Goal: Information Seeking & Learning: Learn about a topic

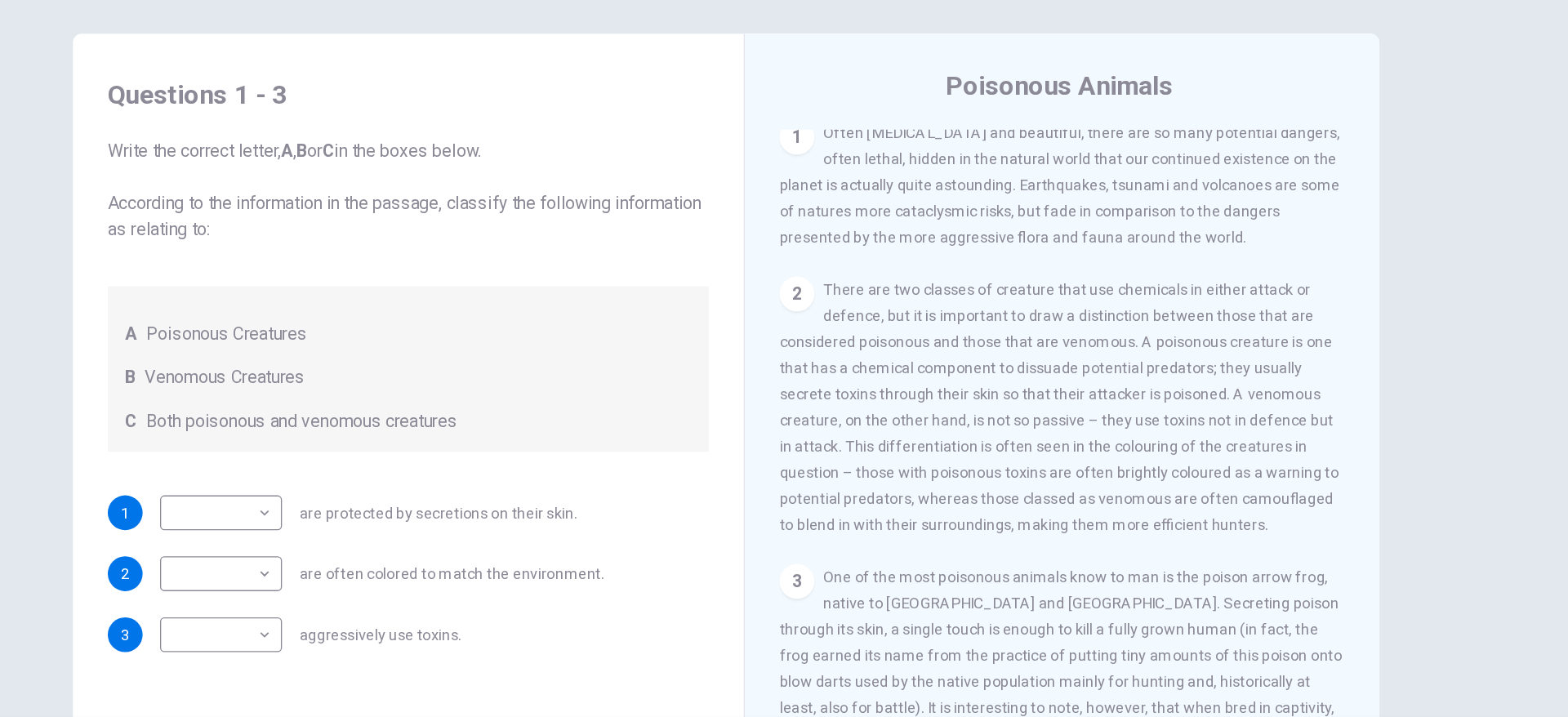
scroll to position [376, 0]
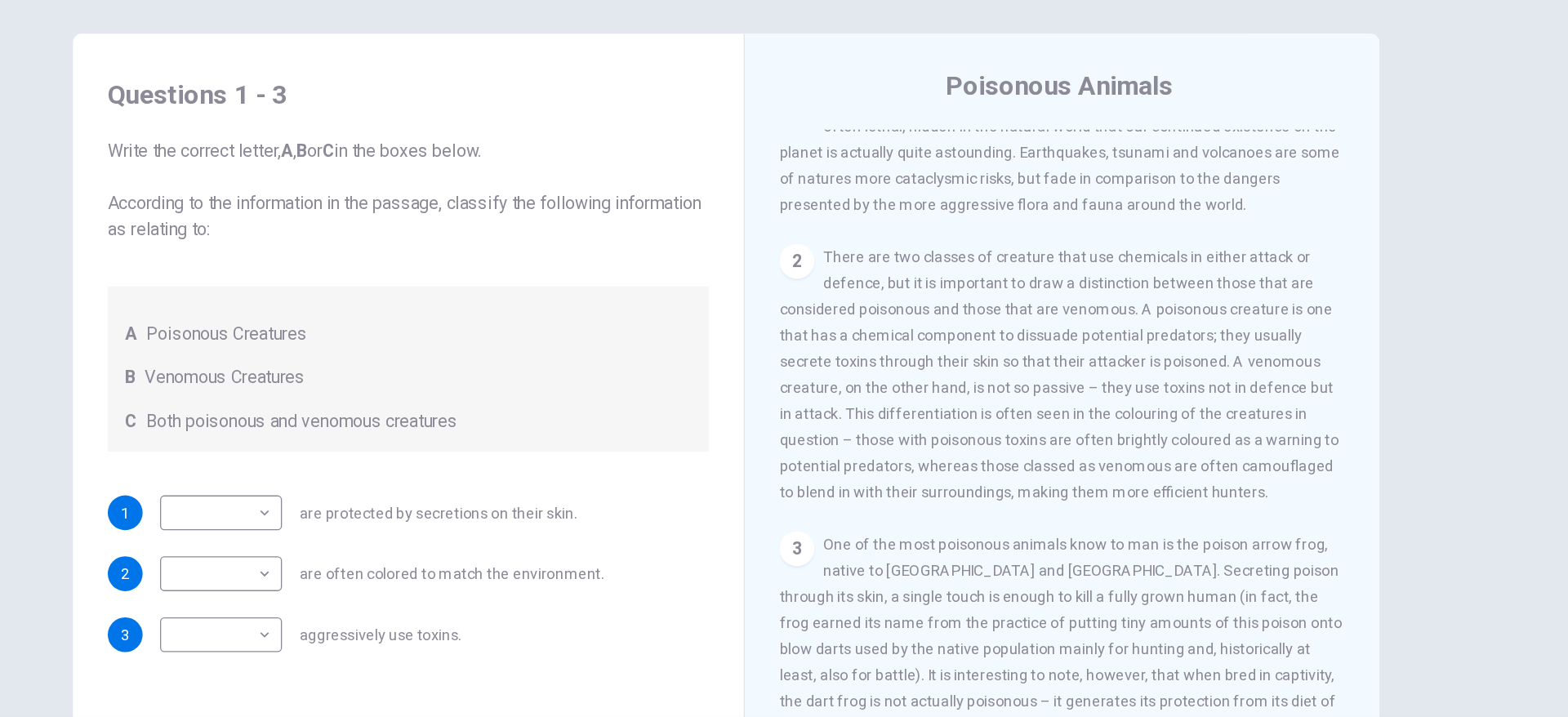
click at [1267, 389] on div "Poisonous Animals CLICK TO ZOOM Click to Zoom 1 Often [MEDICAL_DATA] and beauti…" at bounding box center [1035, 434] width 477 height 594
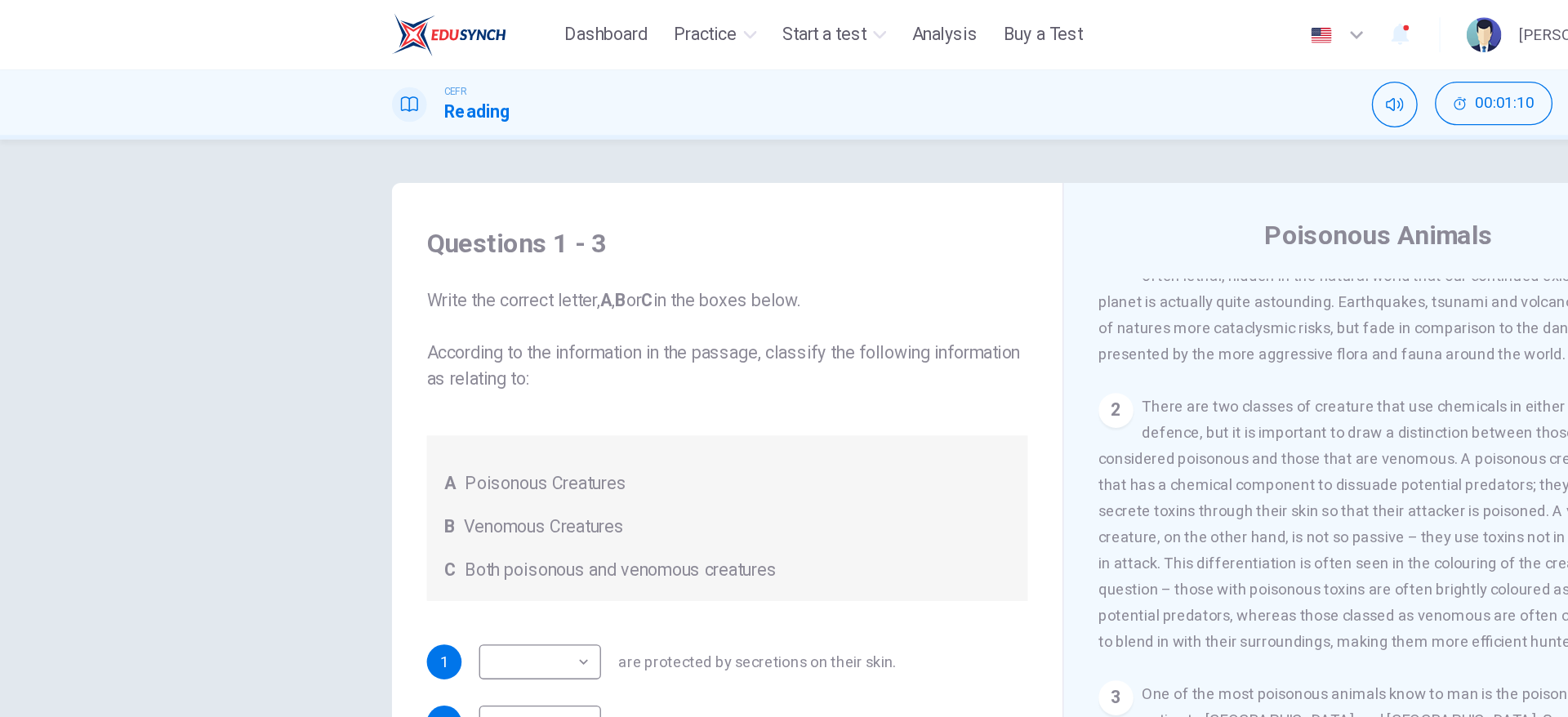
click at [157, 471] on body "This site uses cookies, as explained in our Privacy Policy . If you agree to th…" at bounding box center [784, 358] width 1568 height 717
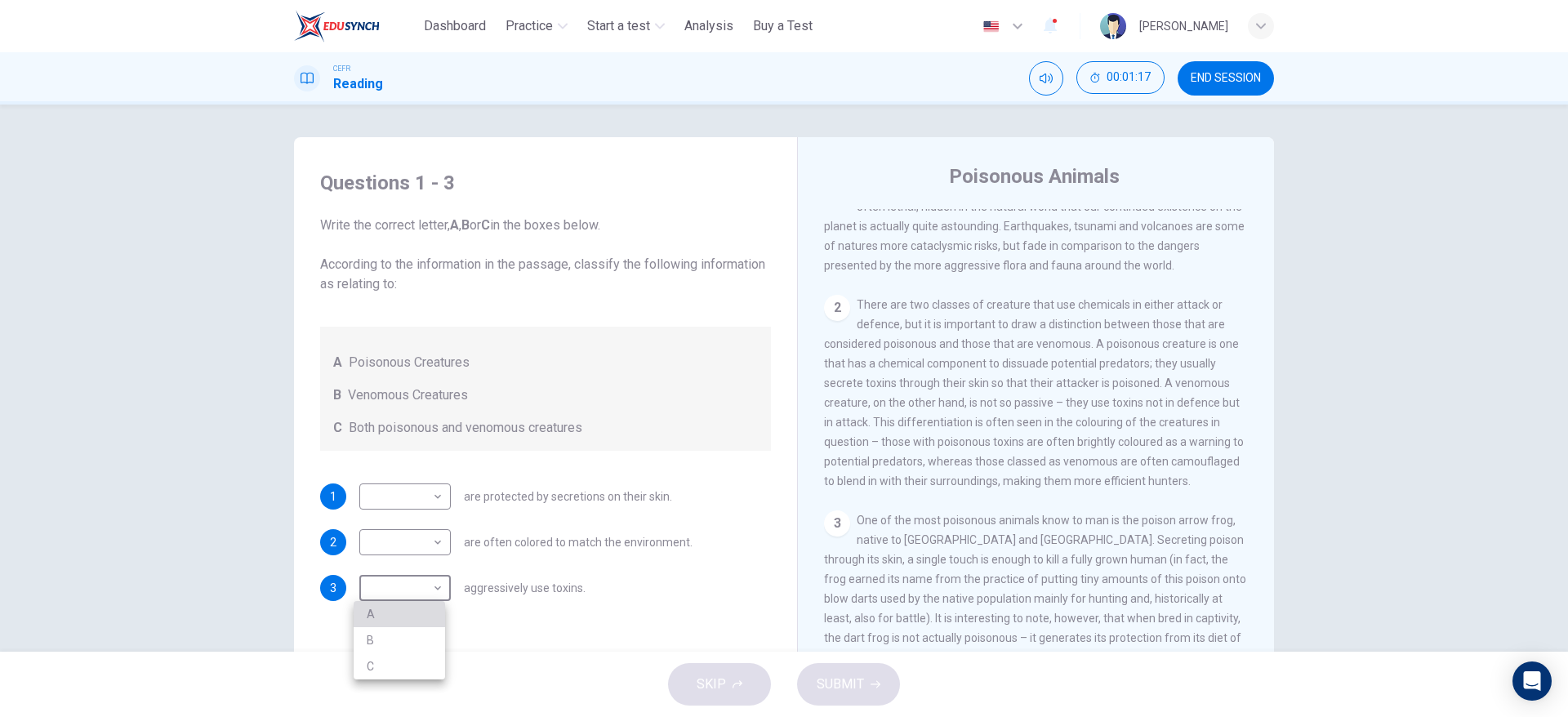
click at [420, 615] on li "A" at bounding box center [399, 614] width 92 height 26
type input "*"
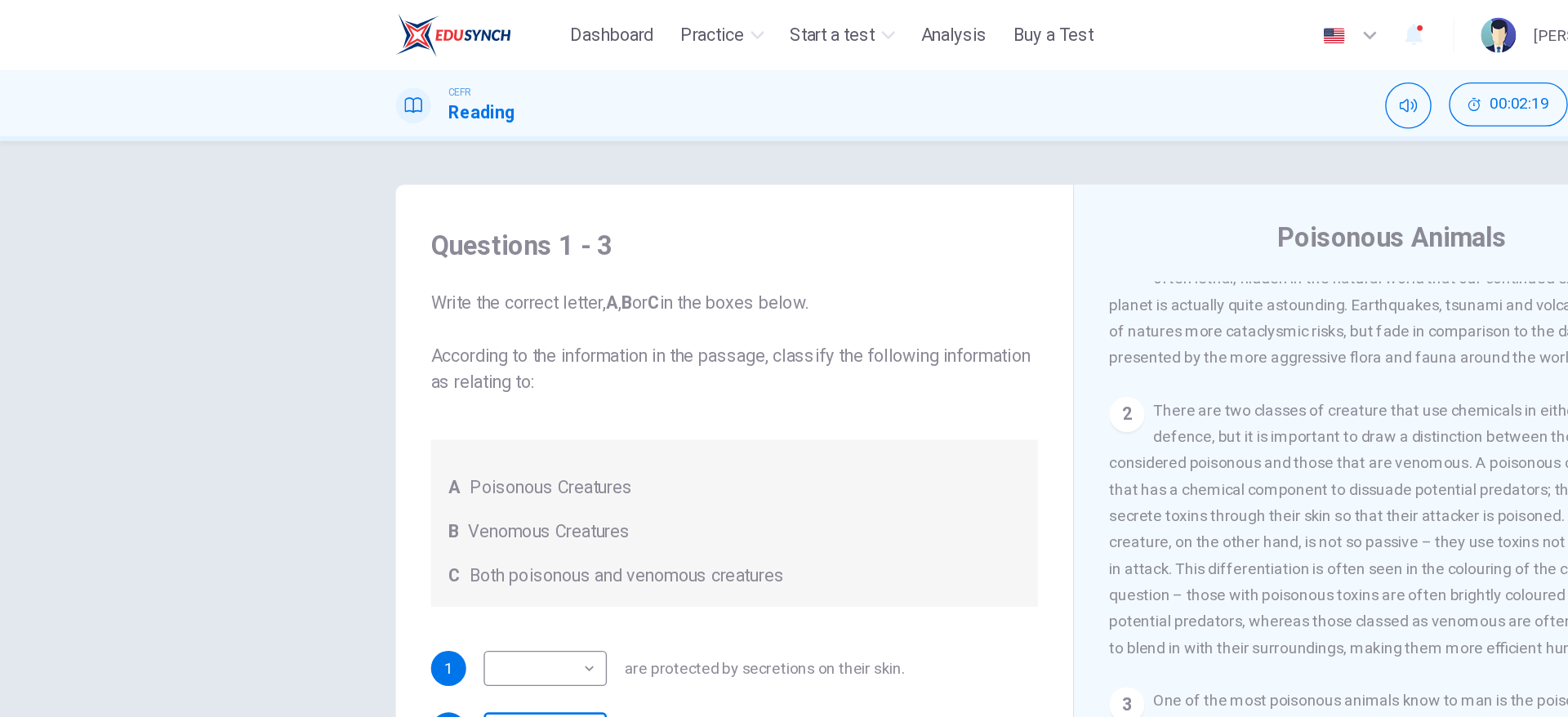
click at [146, 376] on body "This site uses cookies, as explained in our Privacy Policy . If you agree to th…" at bounding box center [784, 358] width 1568 height 717
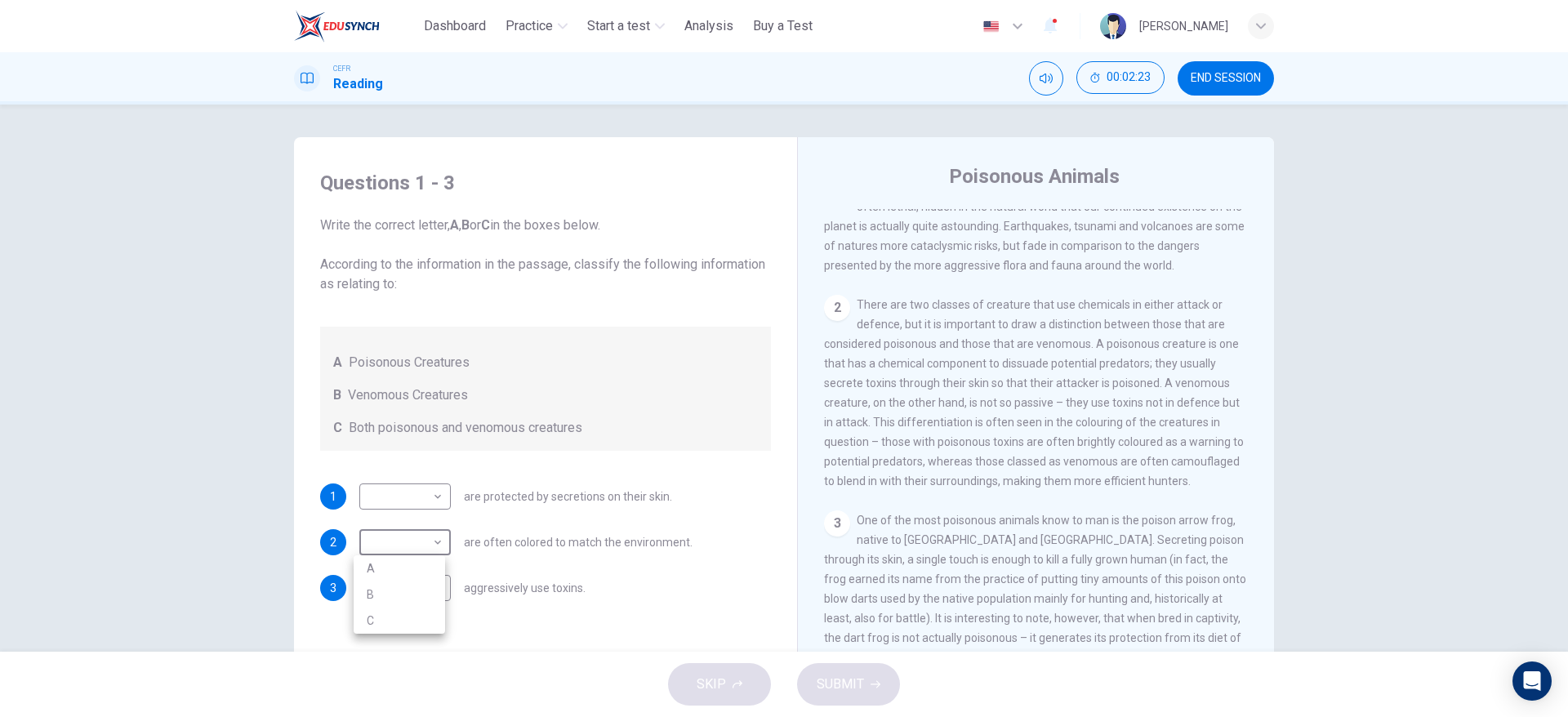
click at [410, 600] on li "B" at bounding box center [399, 594] width 92 height 26
type input "*"
click at [603, 568] on div "1 ​ ​ are protected by secretions on their skin. 2 B * ​ are often colored to m…" at bounding box center [546, 543] width 451 height 118
click at [1264, 347] on div "CLICK TO ZOOM Click to Zoom 1 Often [MEDICAL_DATA] and beautiful, there are so …" at bounding box center [1047, 457] width 446 height 496
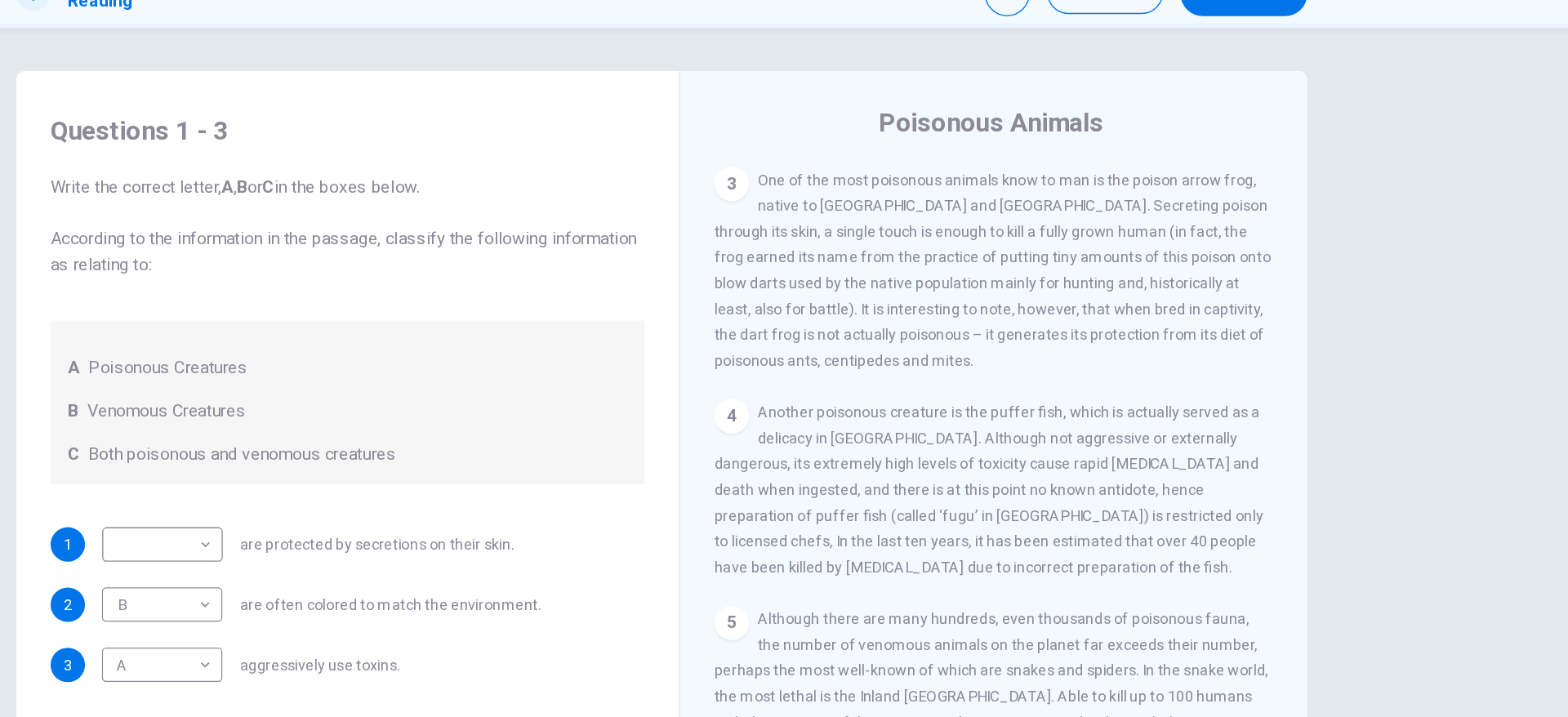
scroll to position [695, 0]
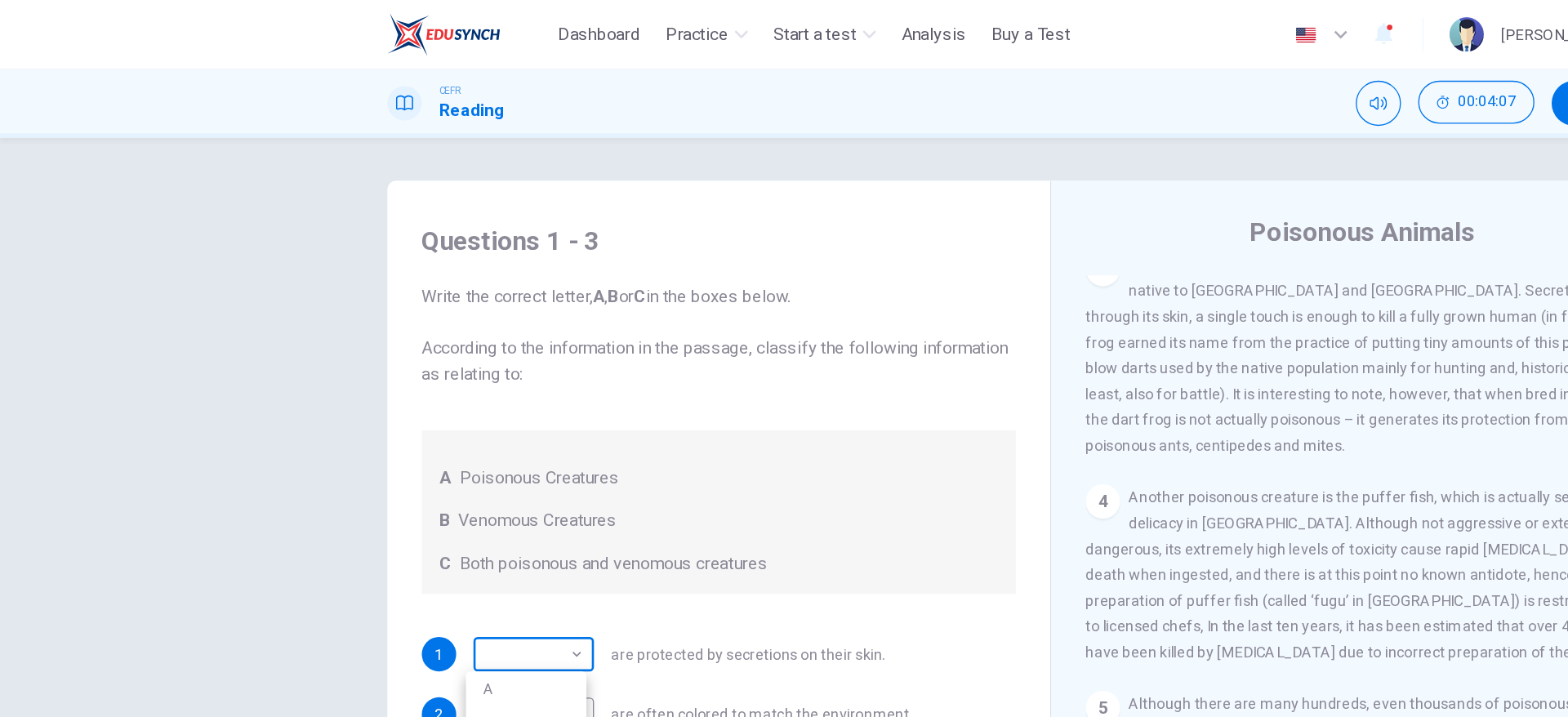
click at [131, 413] on body "This site uses cookies, as explained in our Privacy Policy . If you agree to th…" at bounding box center [784, 358] width 1568 height 717
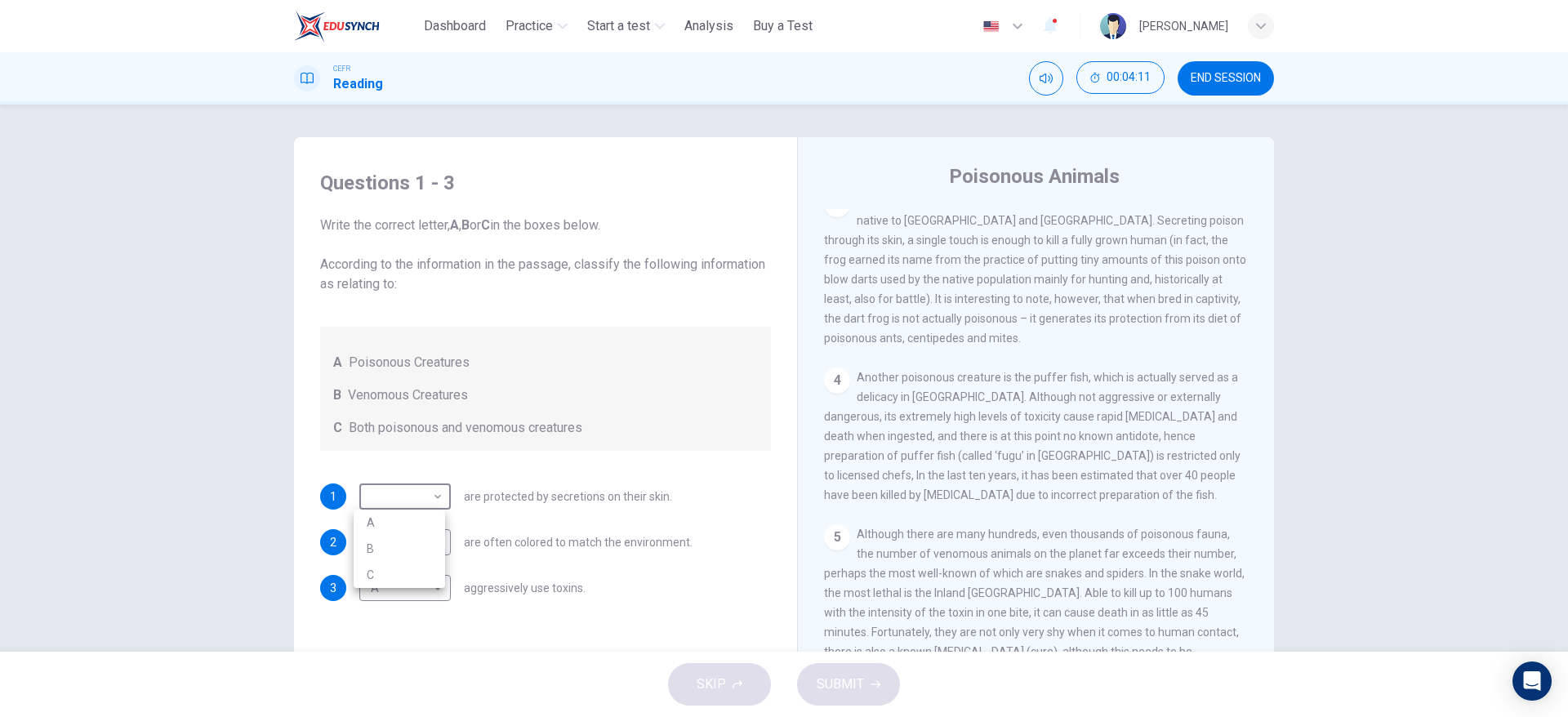
click at [419, 530] on li "A" at bounding box center [399, 522] width 92 height 26
type input "*"
click at [1152, 494] on span "Another poisonous creature is the puffer fish, which is actually served as a de…" at bounding box center [1032, 436] width 417 height 131
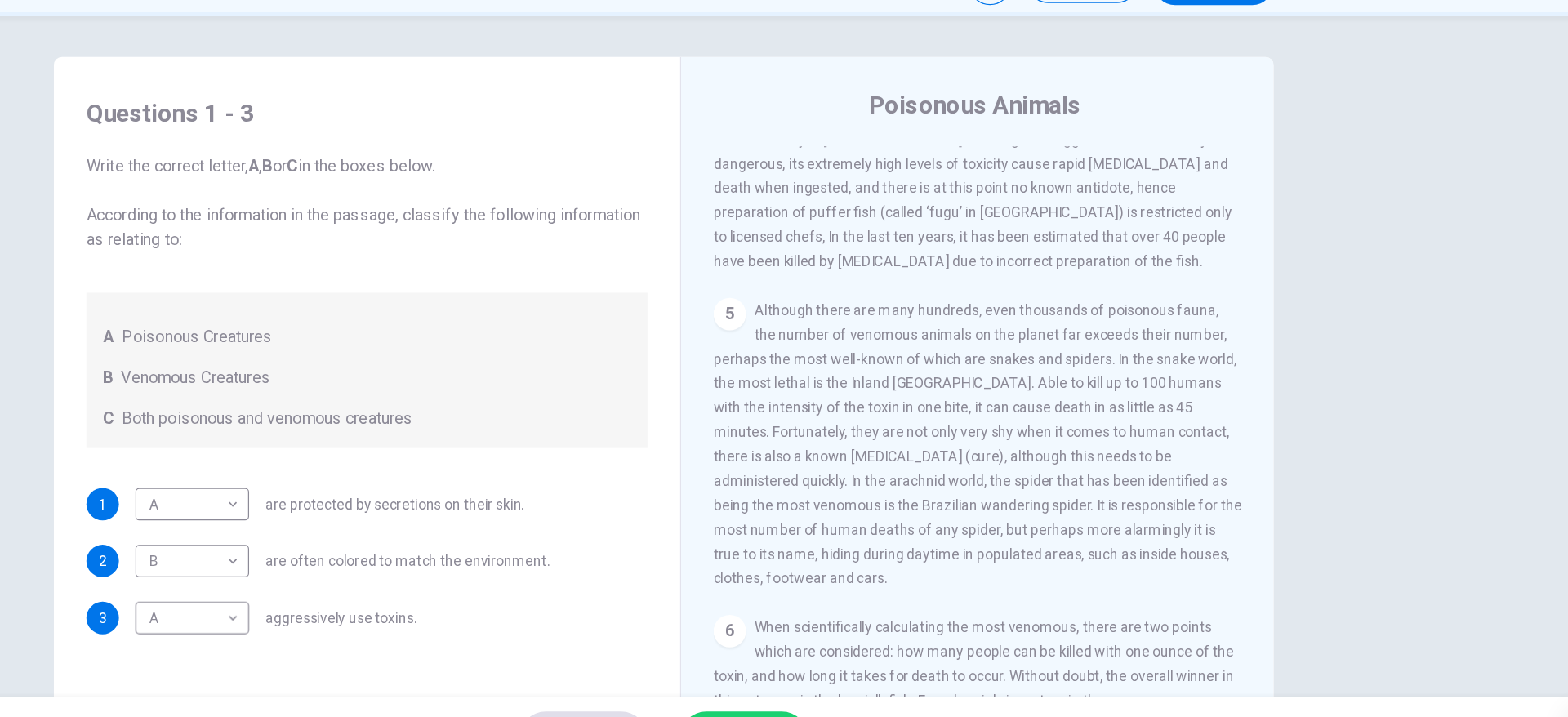
scroll to position [932, 0]
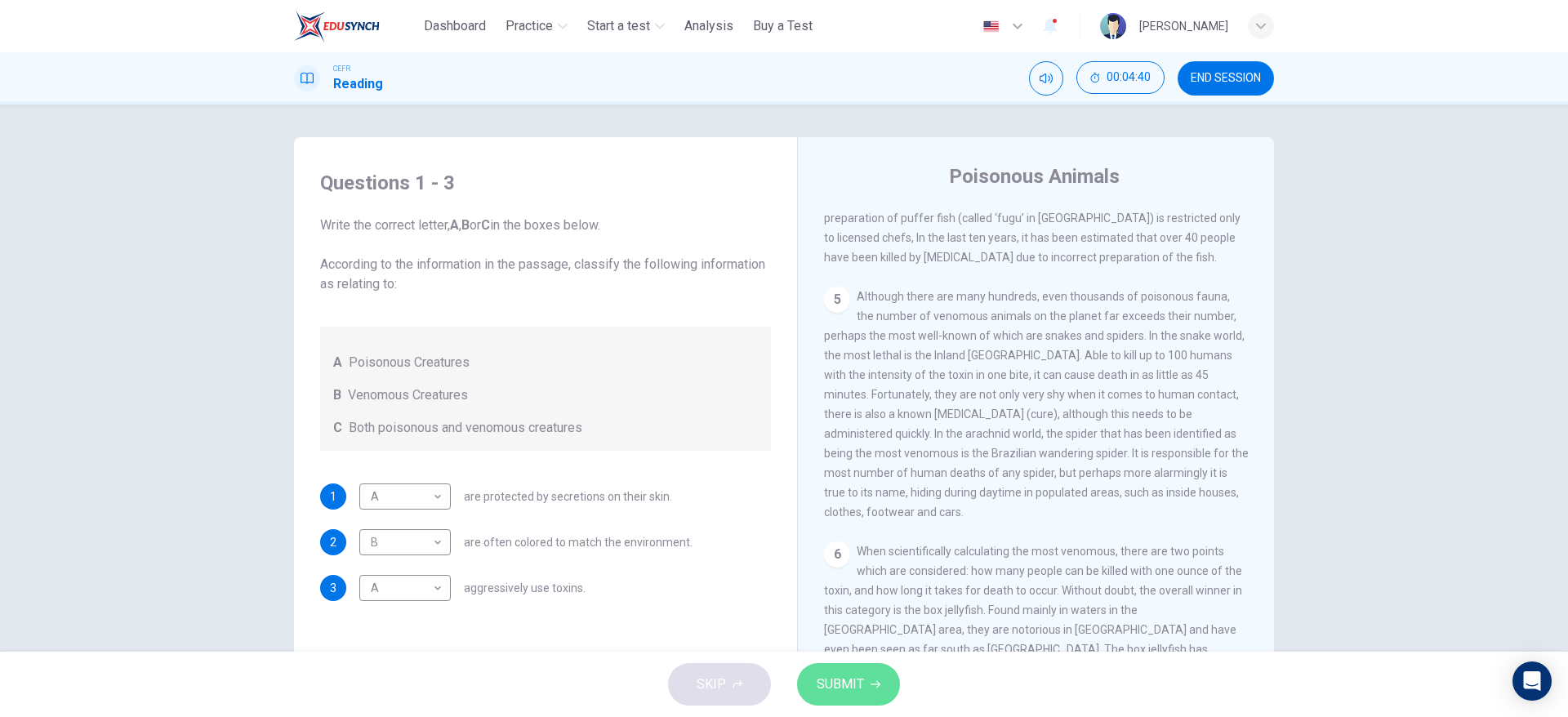
click at [832, 670] on button "SUBMIT" at bounding box center [848, 683] width 103 height 43
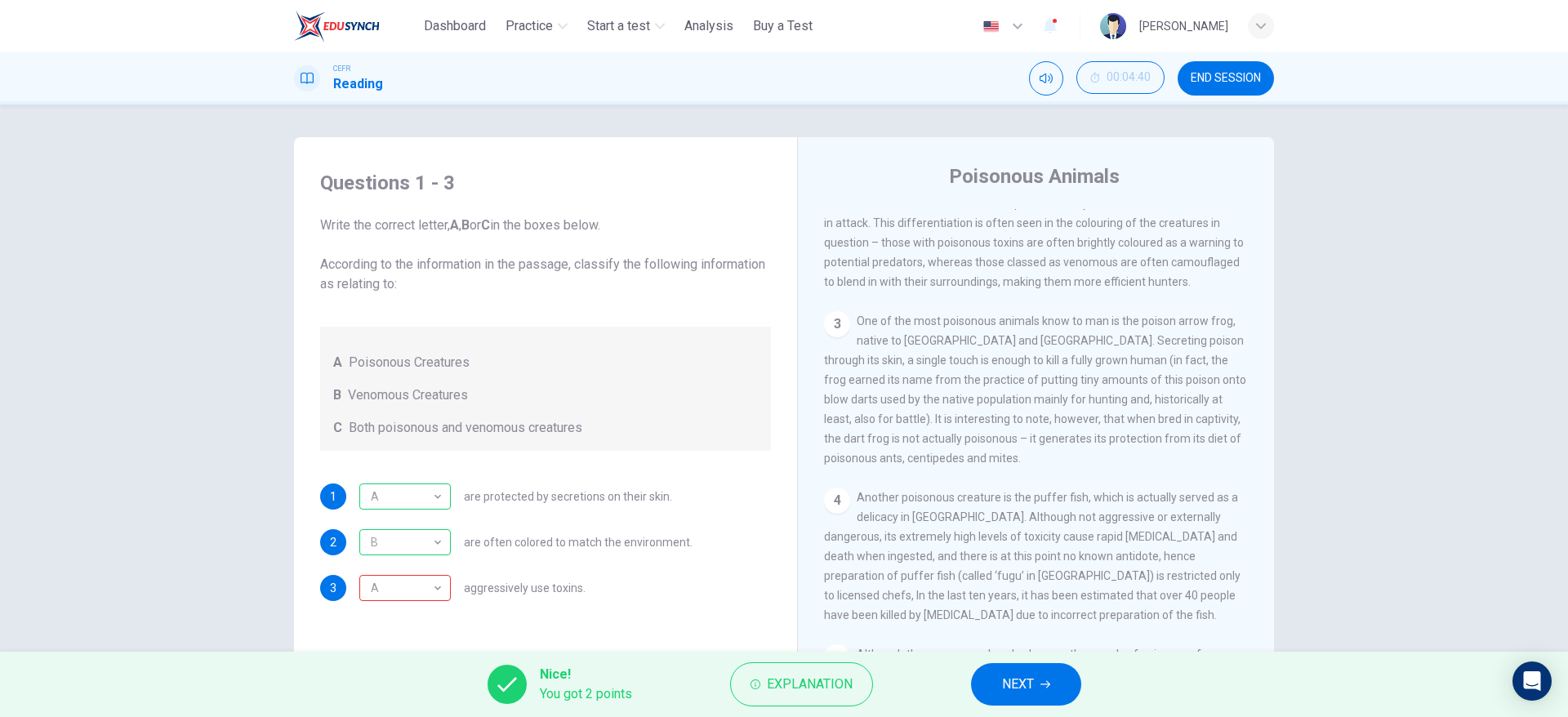
scroll to position [583, 0]
drag, startPoint x: 1249, startPoint y: 444, endPoint x: 1246, endPoint y: 408, distance: 36.1
click at [1246, 408] on div "CLICK TO ZOOM Click to Zoom 1 Often [MEDICAL_DATA] and beautiful, there are so …" at bounding box center [1047, 457] width 446 height 496
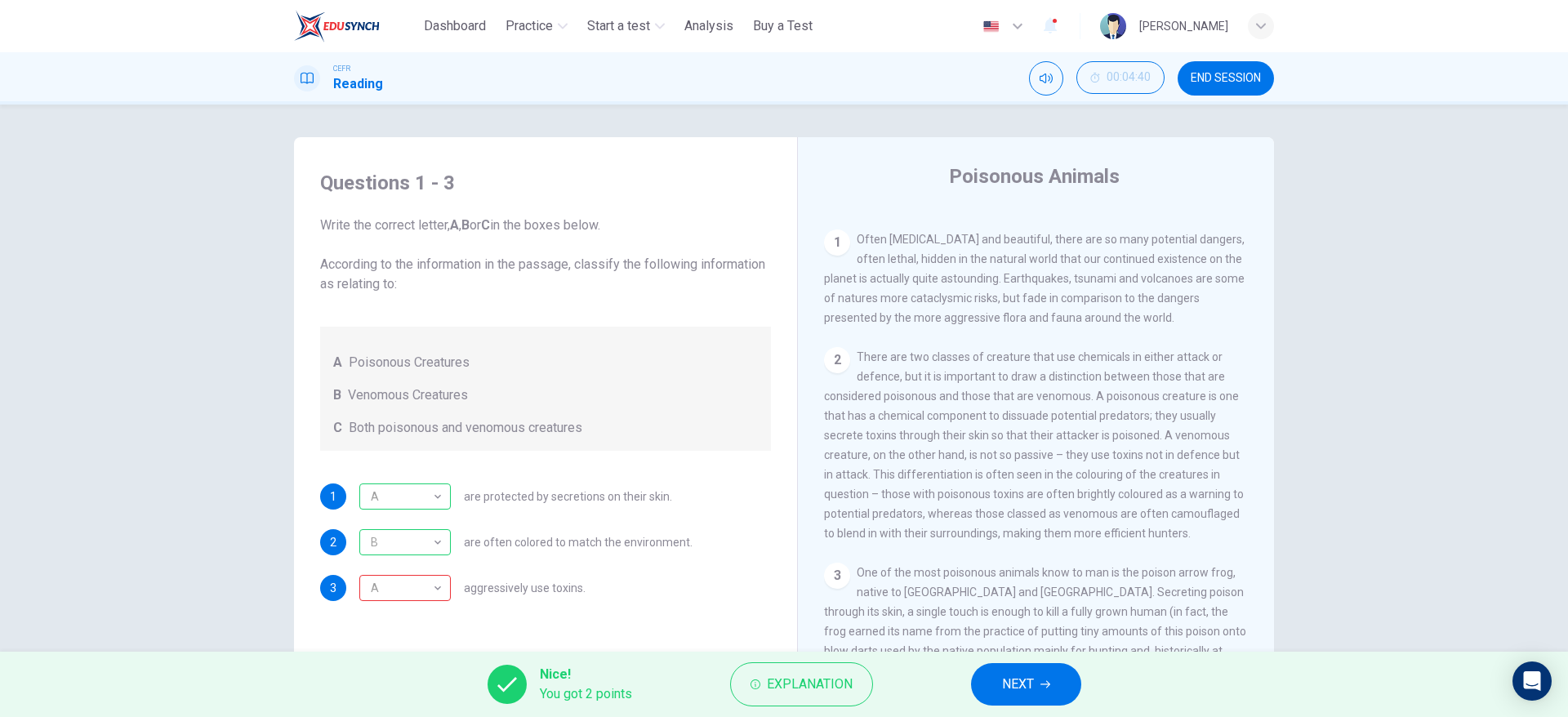
scroll to position [318, 0]
click at [1025, 689] on span "NEXT" at bounding box center [1018, 683] width 32 height 23
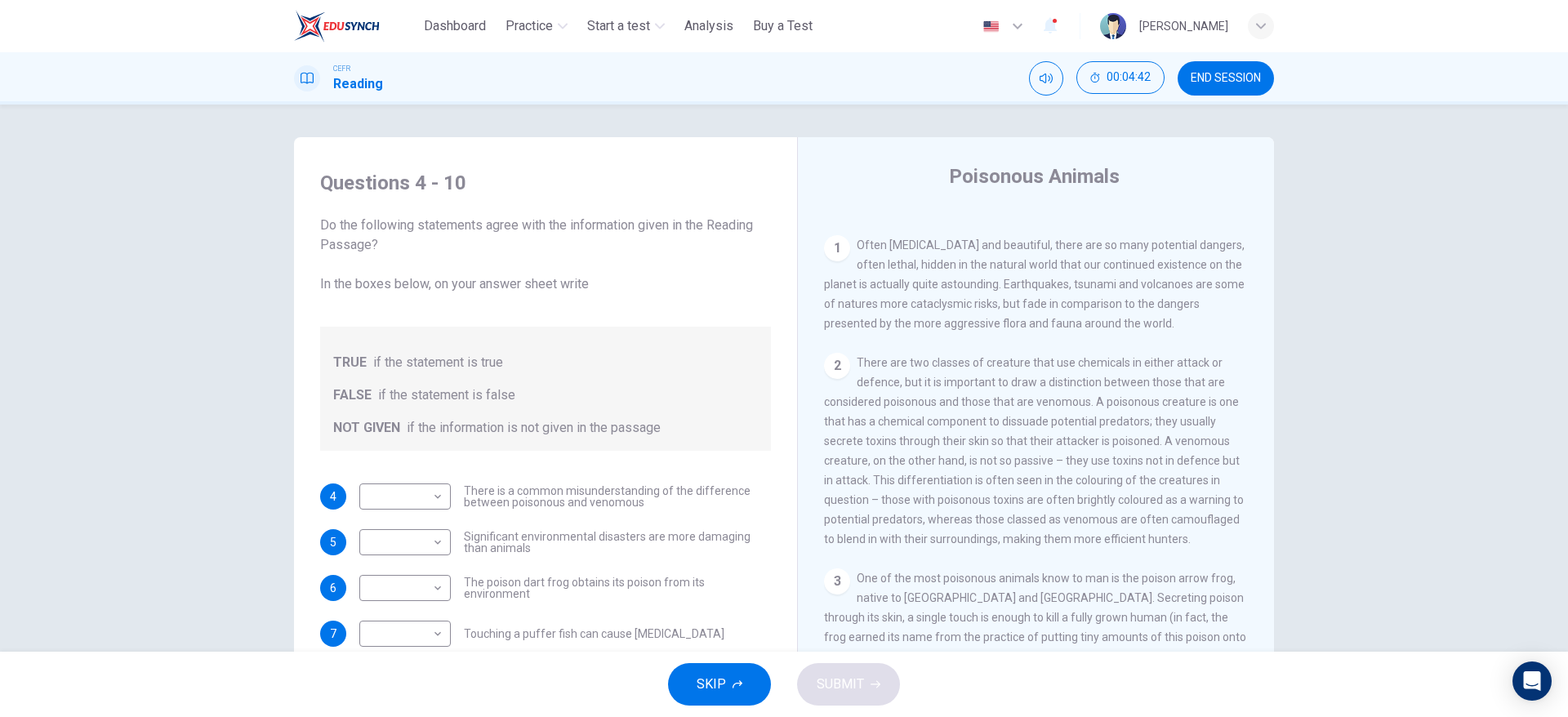
click at [797, 218] on div "Poisonous Animals CLICK TO ZOOM Click to Zoom 1 Often [MEDICAL_DATA] and beauti…" at bounding box center [1035, 434] width 477 height 594
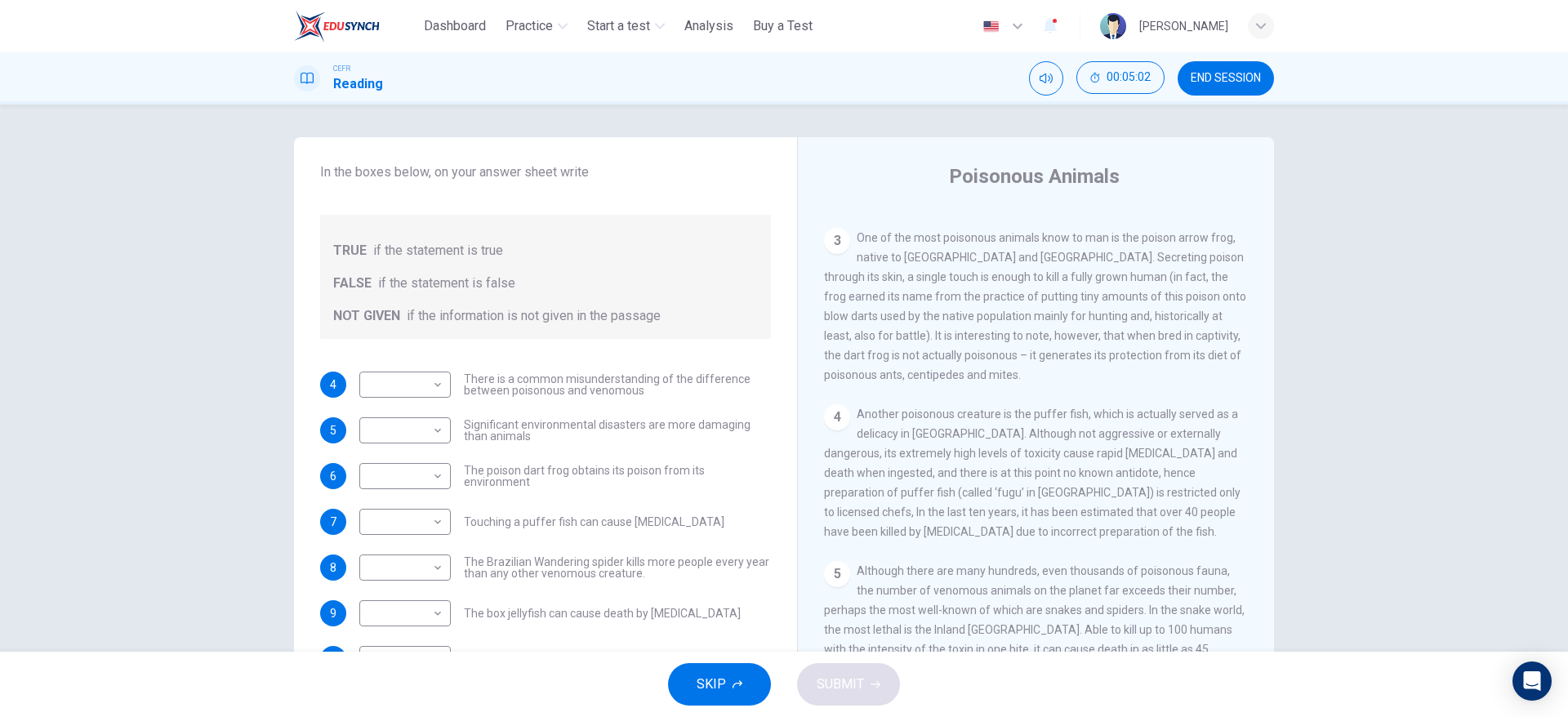
scroll to position [661, 0]
click at [420, 486] on body "This site uses cookies, as explained in our Privacy Policy . If you agree to th…" at bounding box center [784, 358] width 1568 height 717
click at [410, 525] on li "FALSE" at bounding box center [399, 528] width 92 height 26
click at [422, 467] on body "This site uses cookies, as explained in our Privacy Policy . If you agree to th…" at bounding box center [784, 358] width 1568 height 717
click at [377, 552] on li "NOT GIVEN" at bounding box center [399, 554] width 92 height 26
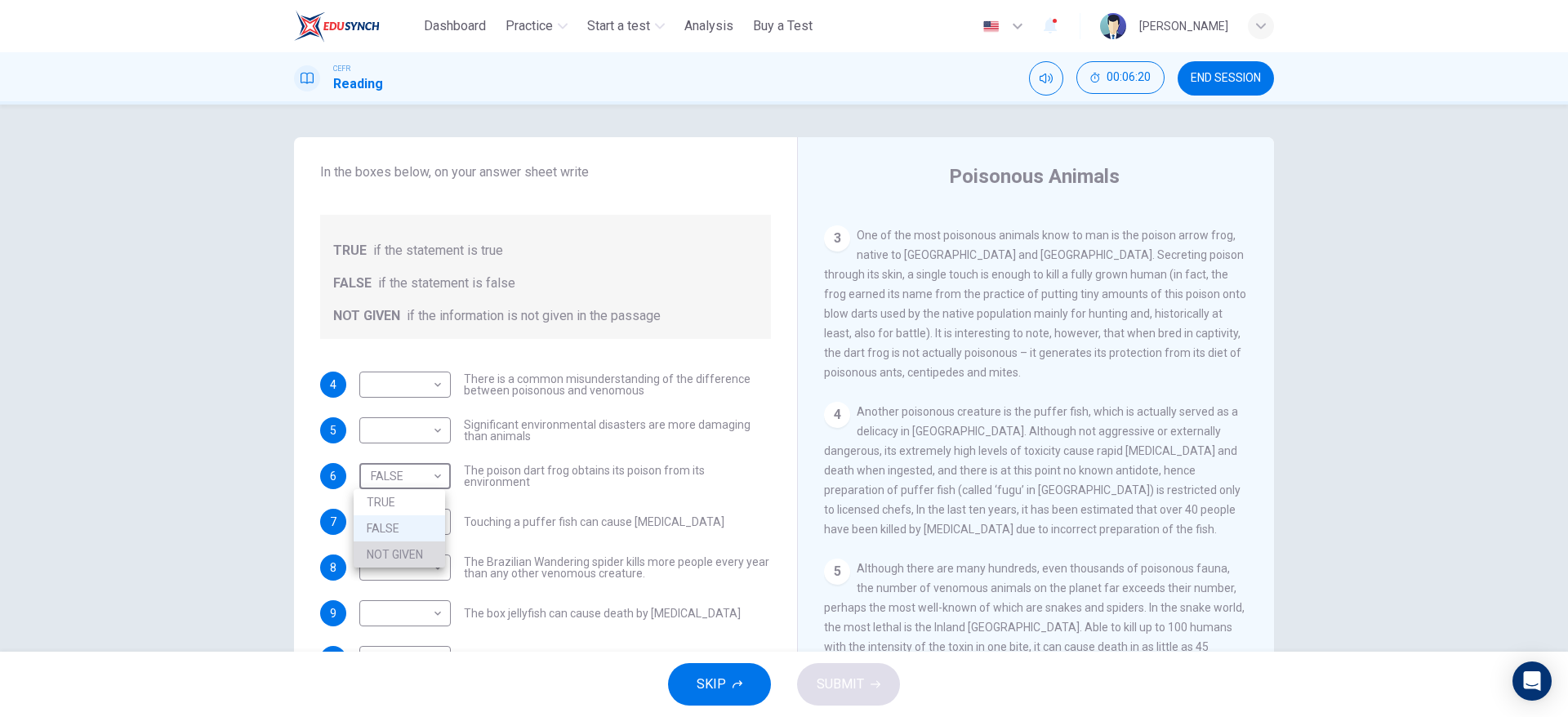
type input "*********"
click at [428, 536] on body "This site uses cookies, as explained in our Privacy Policy . If you agree to th…" at bounding box center [784, 358] width 1568 height 717
click at [411, 601] on li "NOT GIVEN" at bounding box center [399, 600] width 92 height 26
click at [409, 528] on body "This site uses cookies, as explained in our Privacy Policy . If you agree to th…" at bounding box center [784, 358] width 1568 height 717
click at [409, 543] on li "TRUE" at bounding box center [405, 547] width 102 height 26
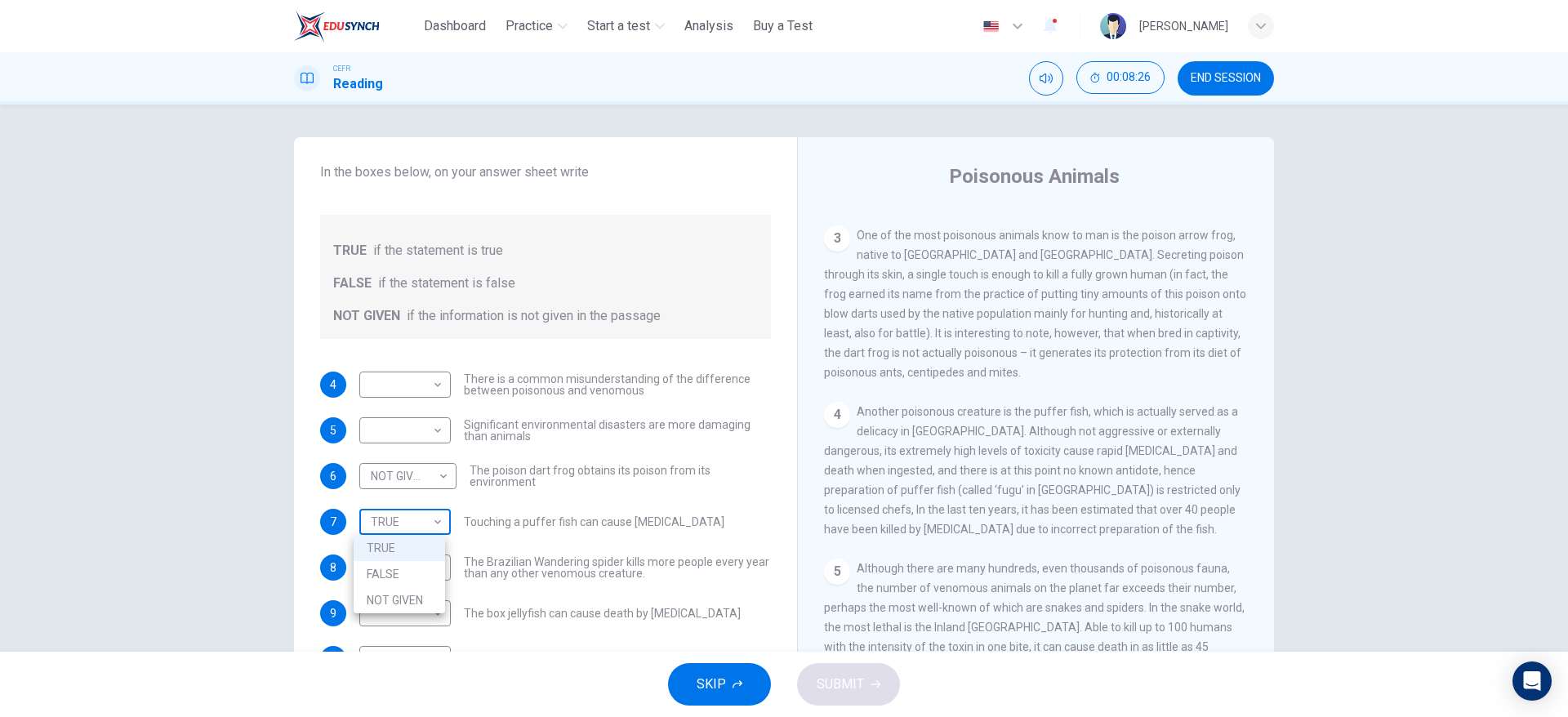
click at [419, 525] on body "This site uses cookies, as explained in our Privacy Policy . If you agree to th…" at bounding box center [784, 358] width 1568 height 717
click at [418, 565] on li "FALSE" at bounding box center [399, 574] width 92 height 26
type input "*****"
click at [484, 526] on span "Touching a puffer fish can cause [MEDICAL_DATA]" at bounding box center [594, 522] width 261 height 12
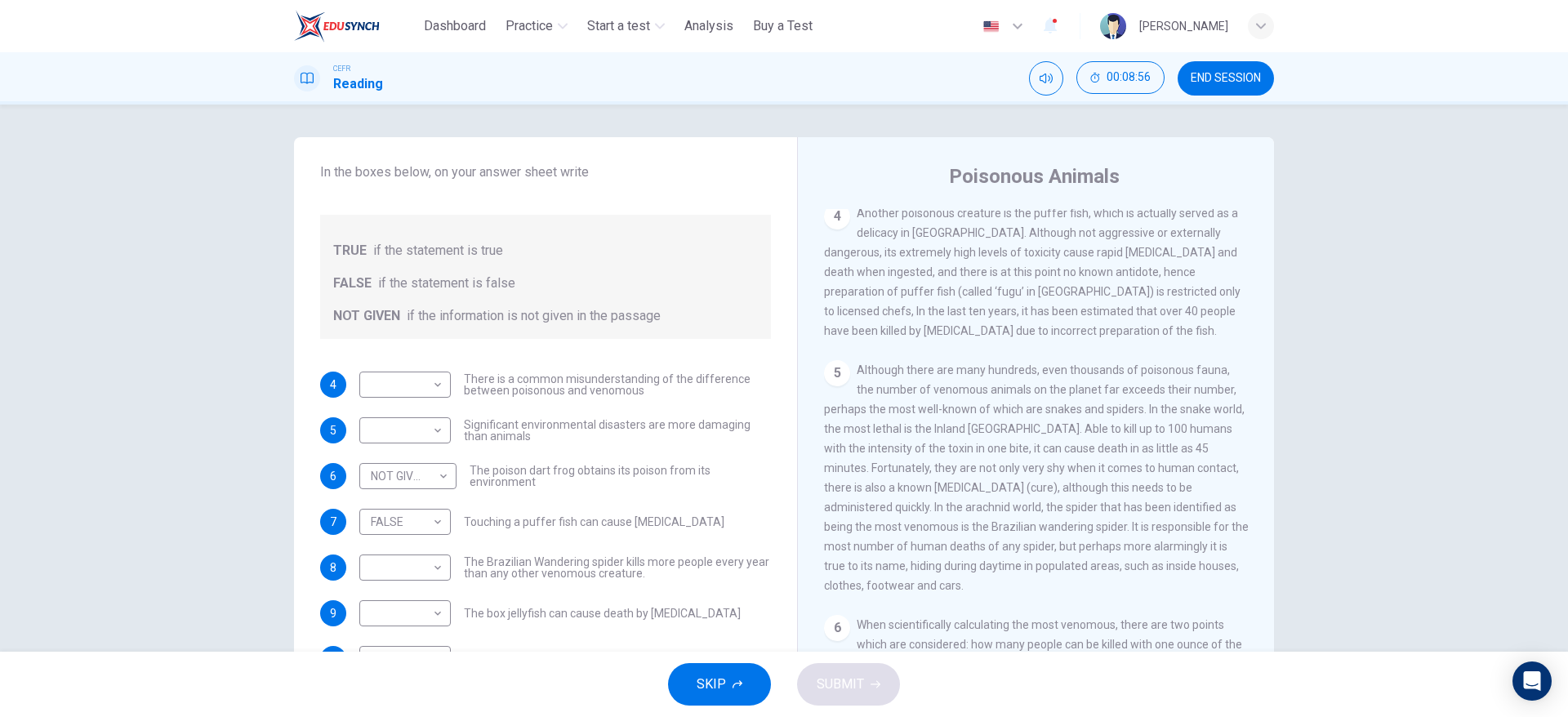
scroll to position [873, 0]
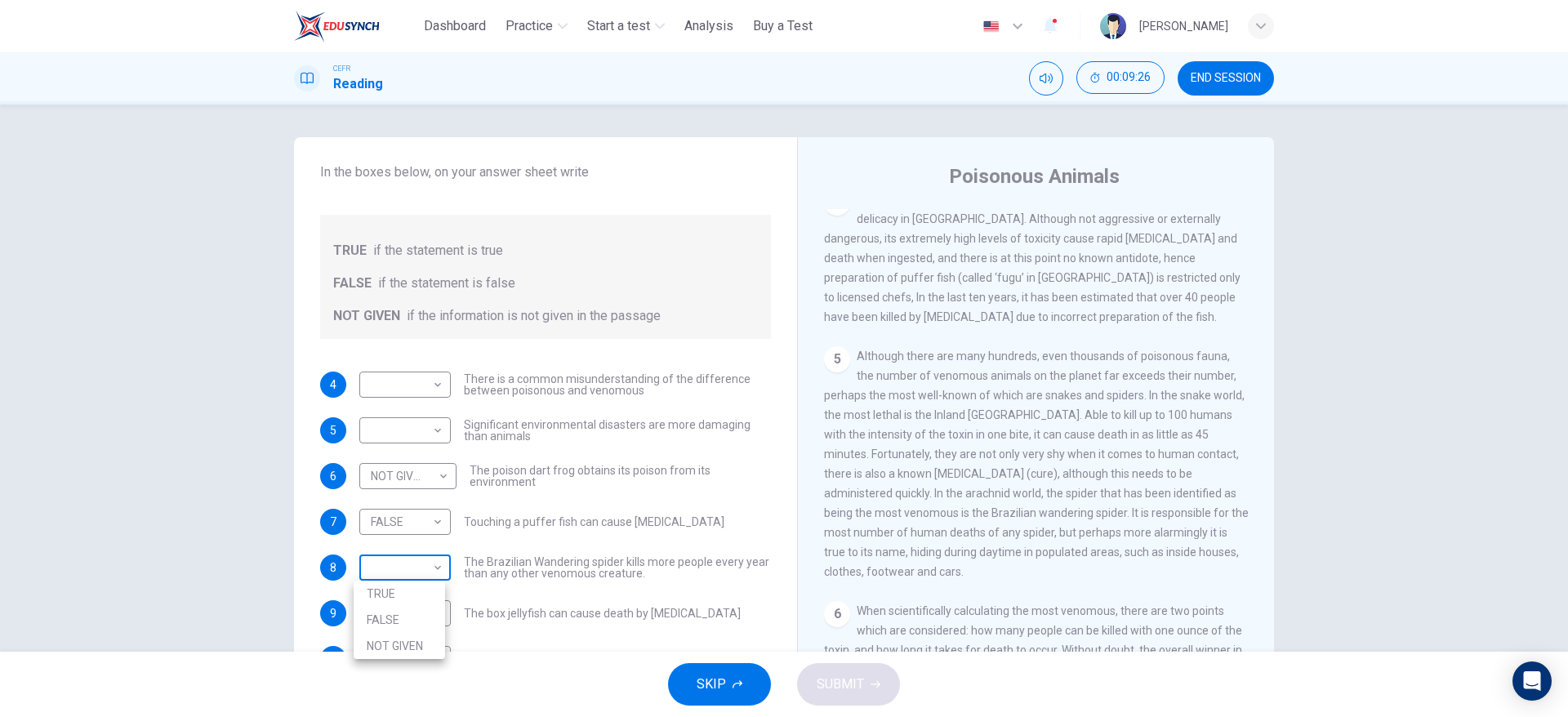
click at [413, 571] on body "This site uses cookies, as explained in our Privacy Policy . If you agree to th…" at bounding box center [784, 358] width 1568 height 717
click at [418, 586] on li "TRUE" at bounding box center [399, 594] width 92 height 26
type input "****"
click at [578, 600] on div "​ ​ The box jellyfish can cause death by [MEDICAL_DATA]" at bounding box center [550, 613] width 381 height 26
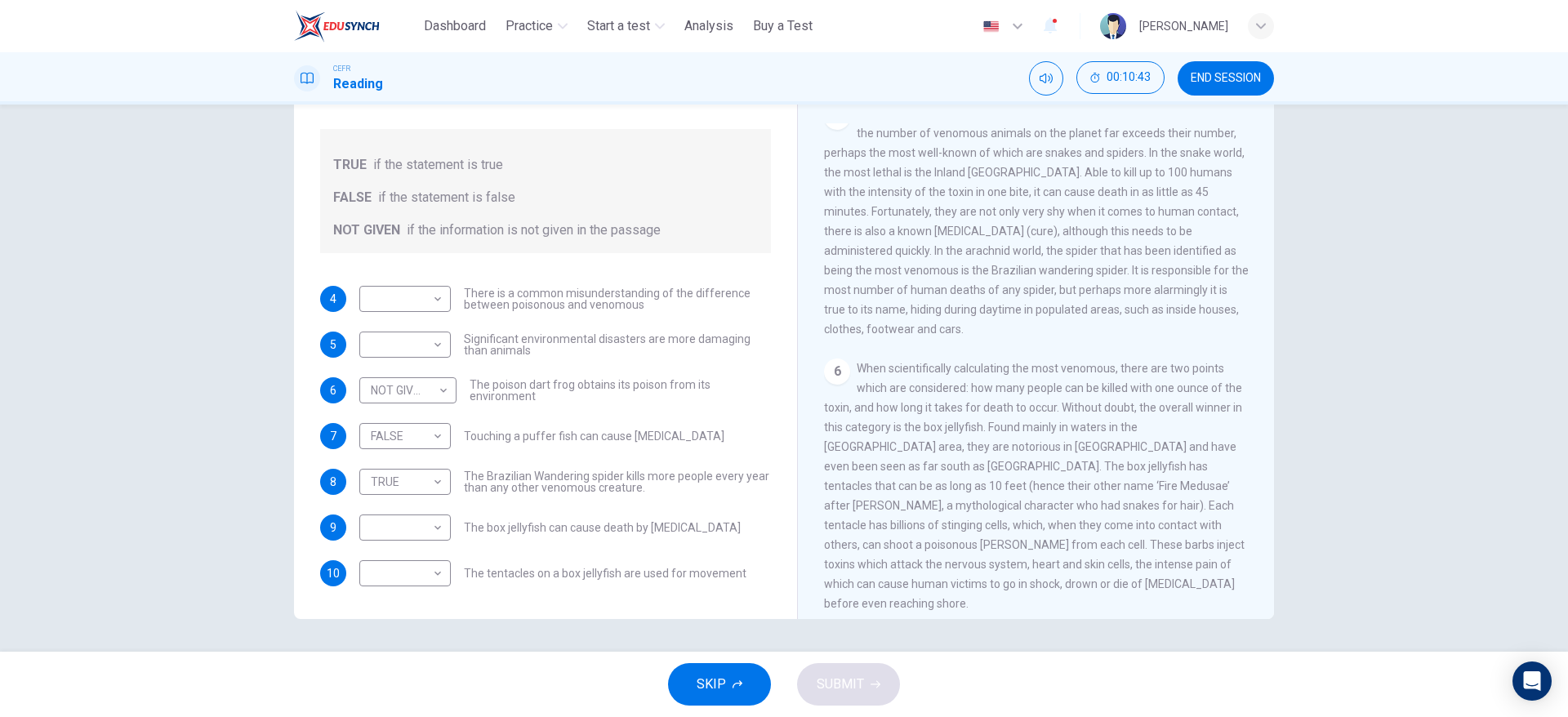
scroll to position [1088, 0]
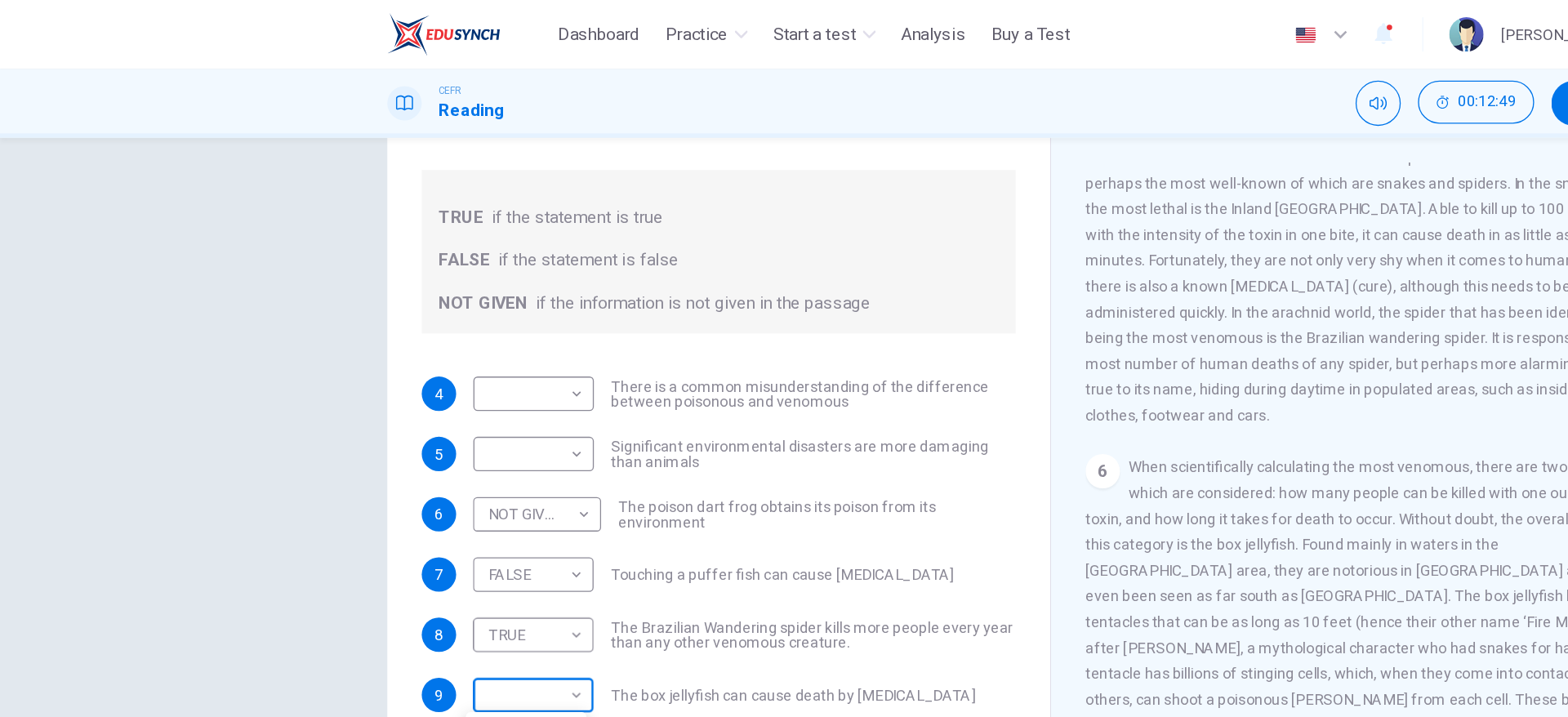
click at [161, 449] on body "This site uses cookies, as explained in our Privacy Policy . If you agree to th…" at bounding box center [784, 358] width 1568 height 717
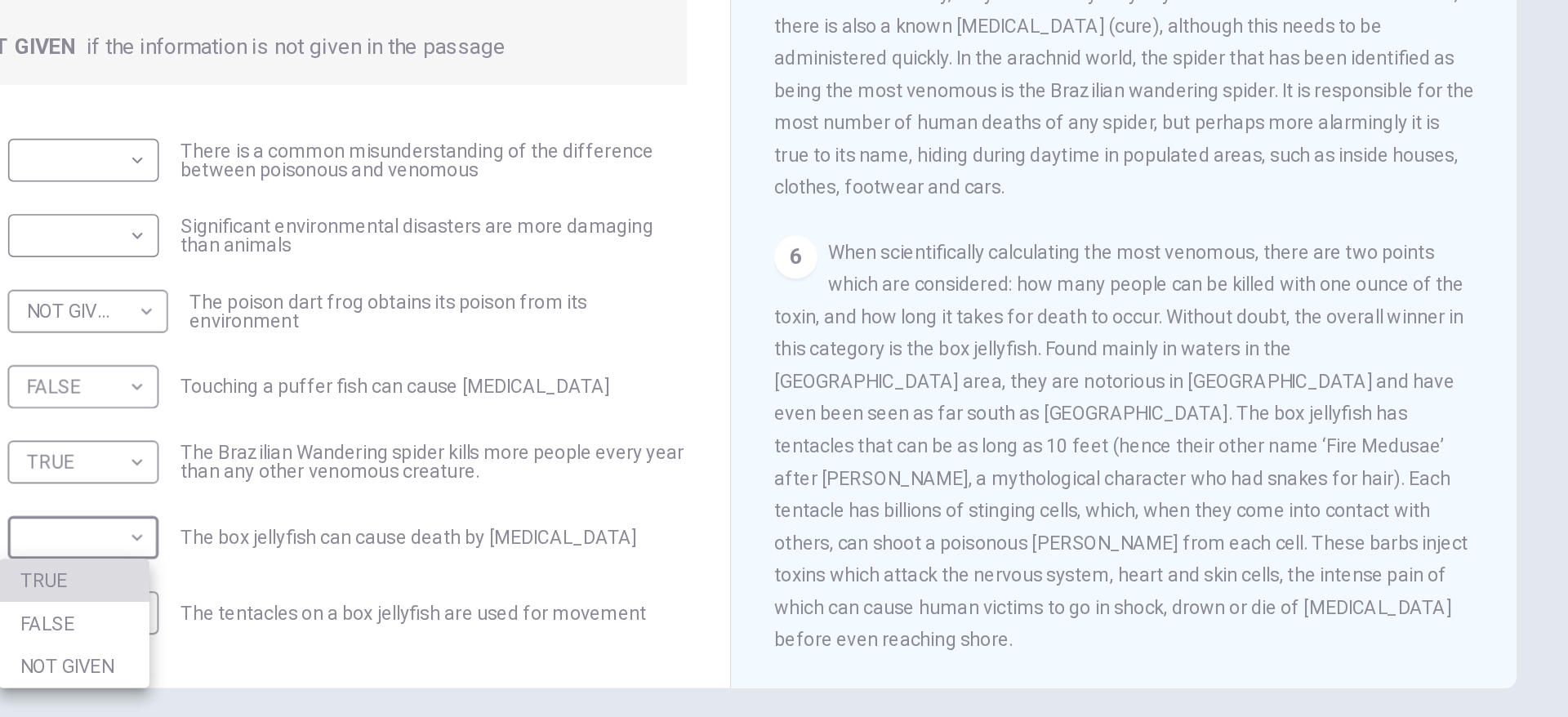
click at [427, 554] on li "TRUE" at bounding box center [399, 554] width 92 height 26
type input "****"
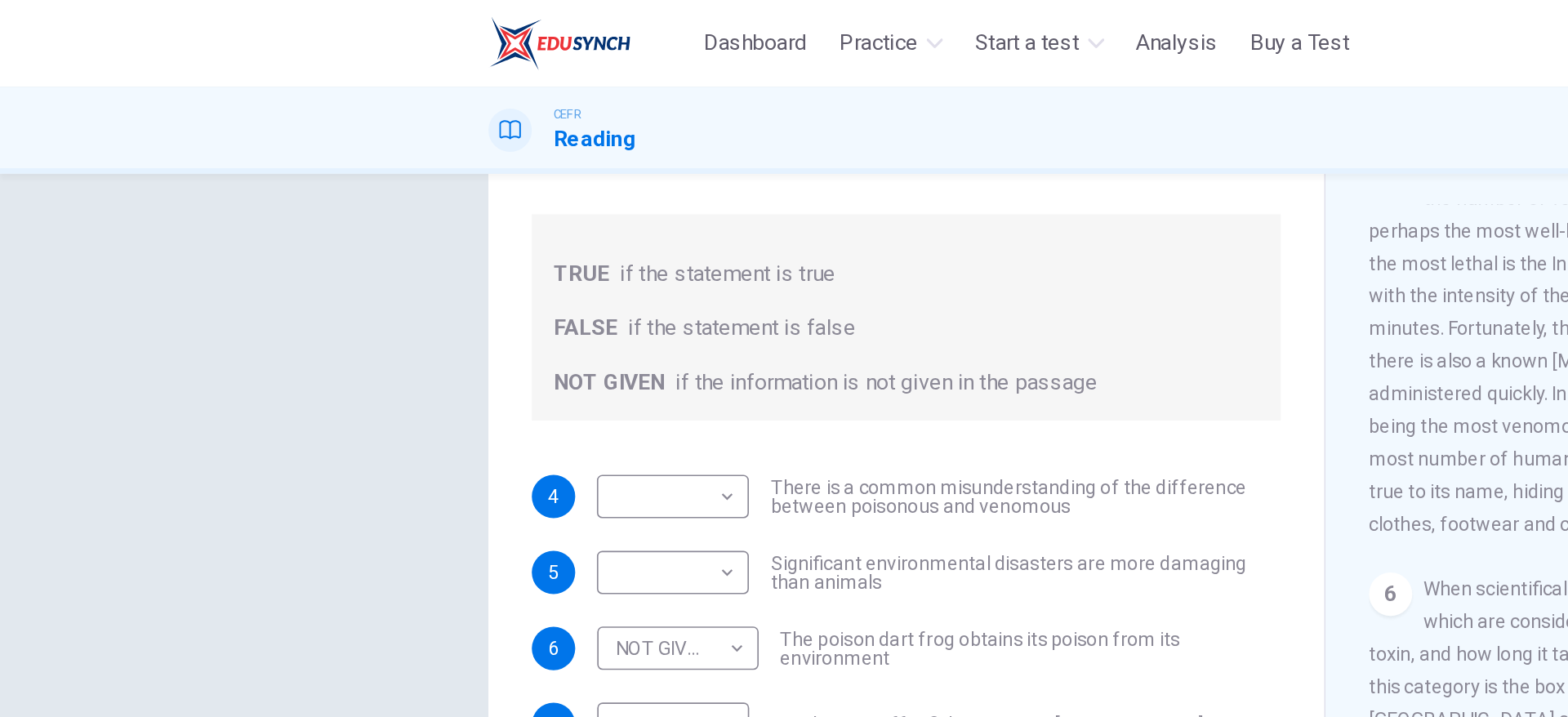
click at [44, 369] on body "This site uses cookies, as explained in our Privacy Policy . If you agree to th…" at bounding box center [784, 358] width 1568 height 717
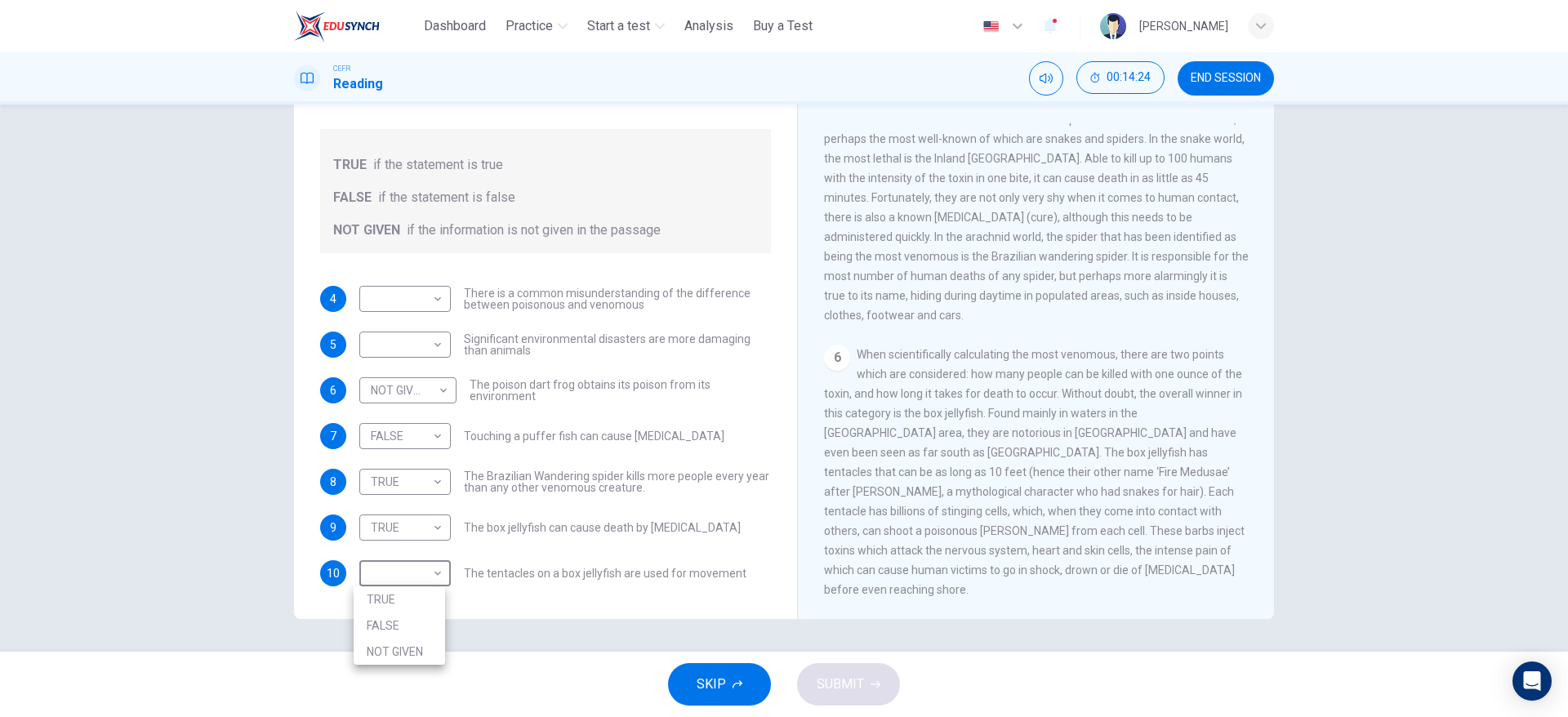
click at [469, 715] on div at bounding box center [784, 358] width 1568 height 717
click at [433, 584] on body "This site uses cookies, as explained in our Privacy Policy . If you agree to th…" at bounding box center [784, 358] width 1568 height 717
click at [400, 663] on li "NOT GIVEN" at bounding box center [399, 651] width 92 height 26
type input "*********"
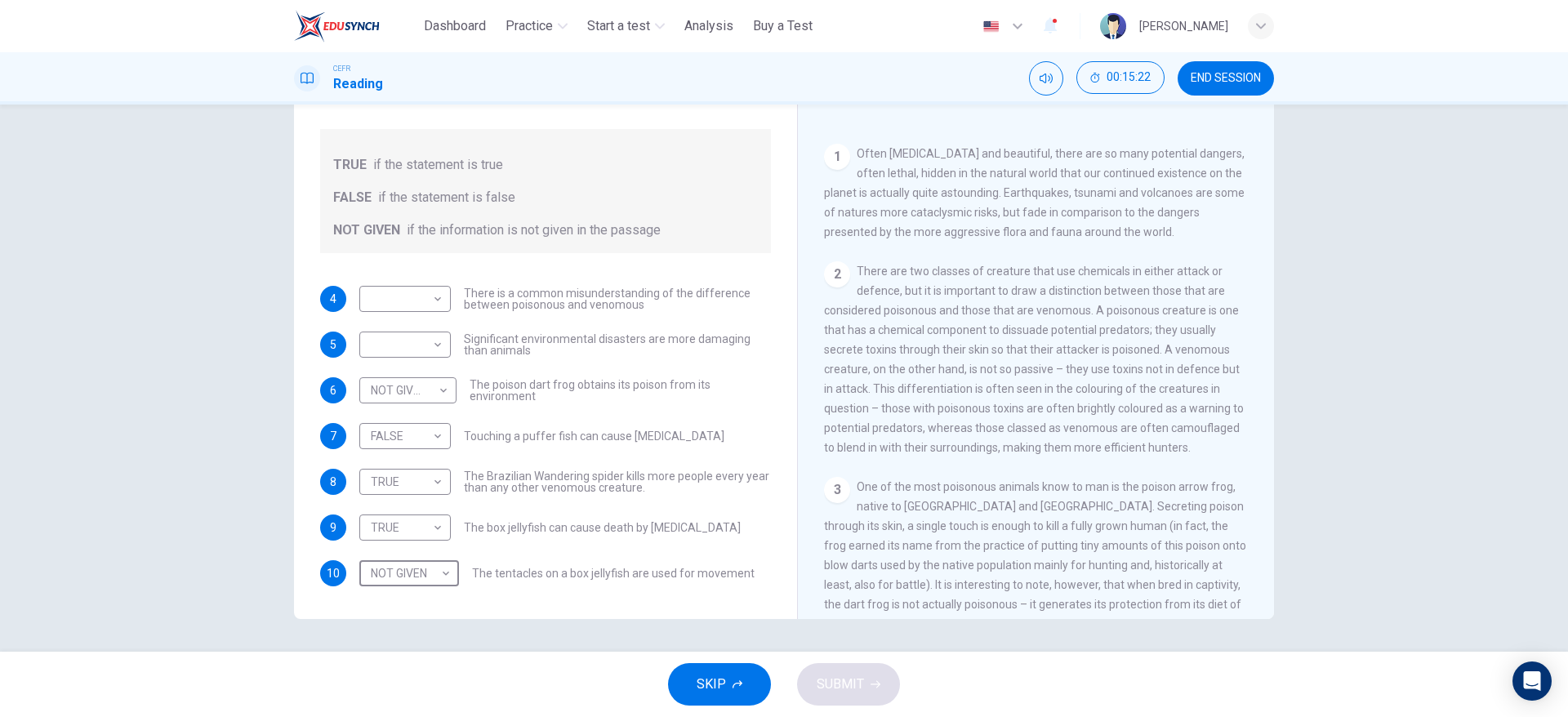
scroll to position [343, 0]
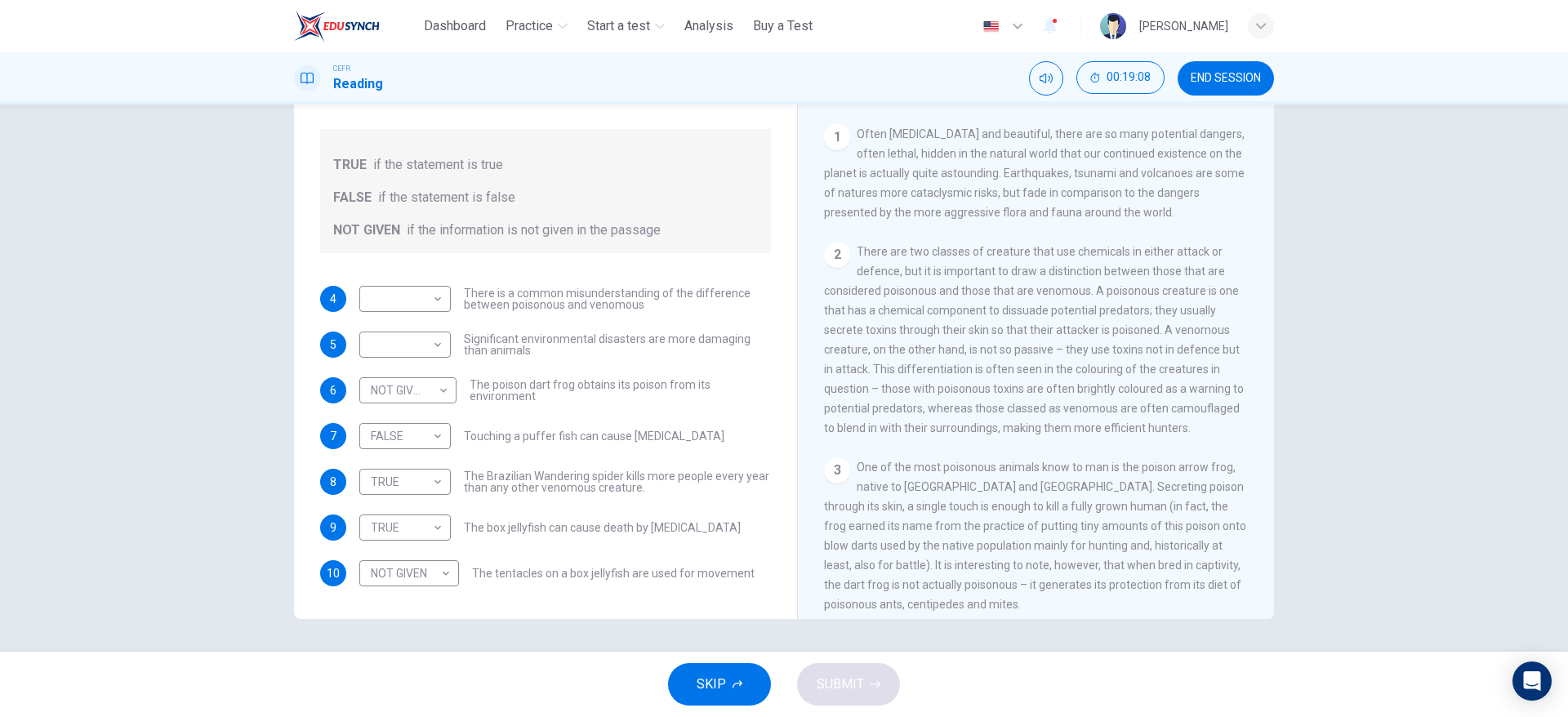
click at [1238, 322] on div "CLICK TO ZOOM Click to Zoom 1 Often [MEDICAL_DATA] and beautiful, there are so …" at bounding box center [1047, 371] width 446 height 496
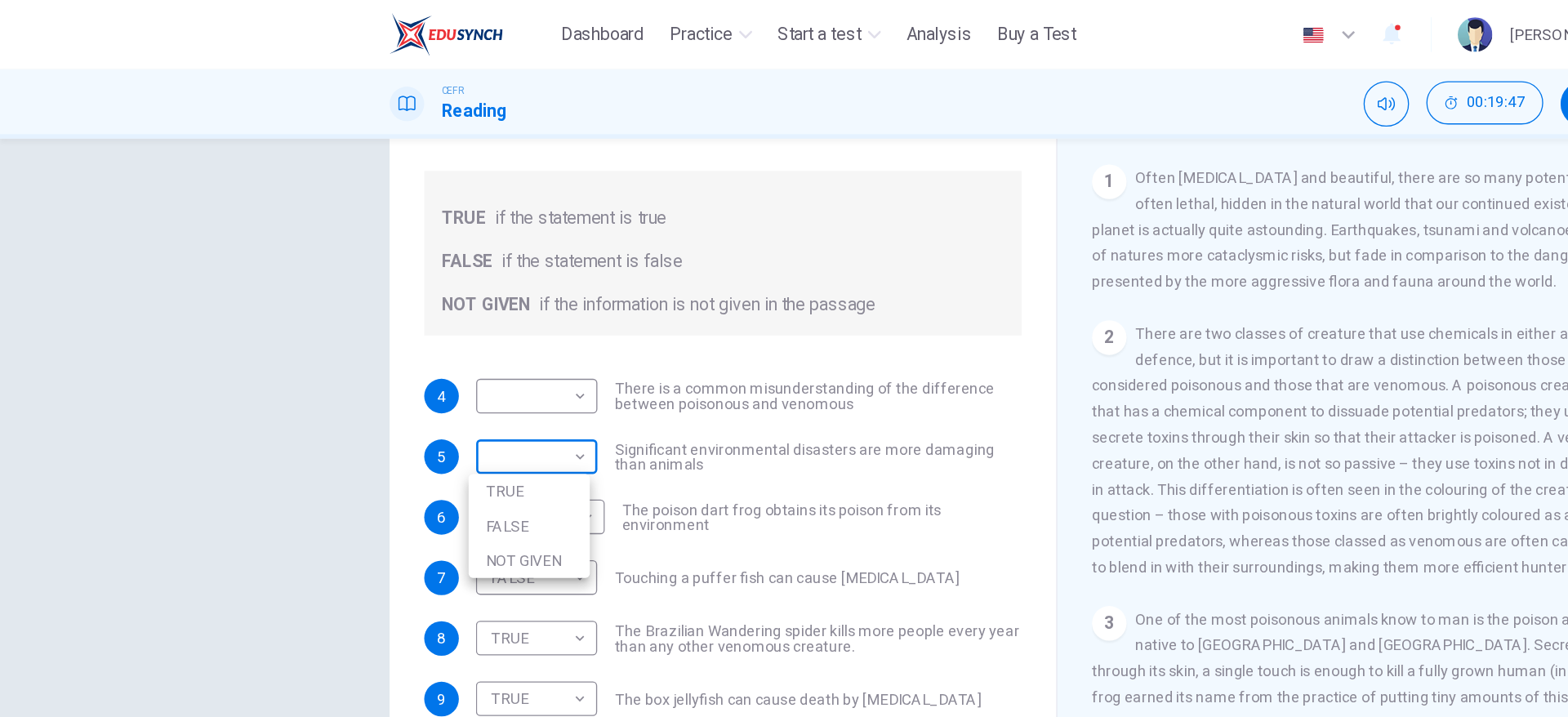
click at [133, 270] on body "This site uses cookies, as explained in our Privacy Policy . If you agree to th…" at bounding box center [784, 358] width 1568 height 717
click at [417, 401] on li "FALSE" at bounding box center [399, 397] width 92 height 26
type input "*****"
click at [419, 297] on body "This site uses cookies, as explained in our Privacy Policy . If you agree to th…" at bounding box center [784, 358] width 1568 height 717
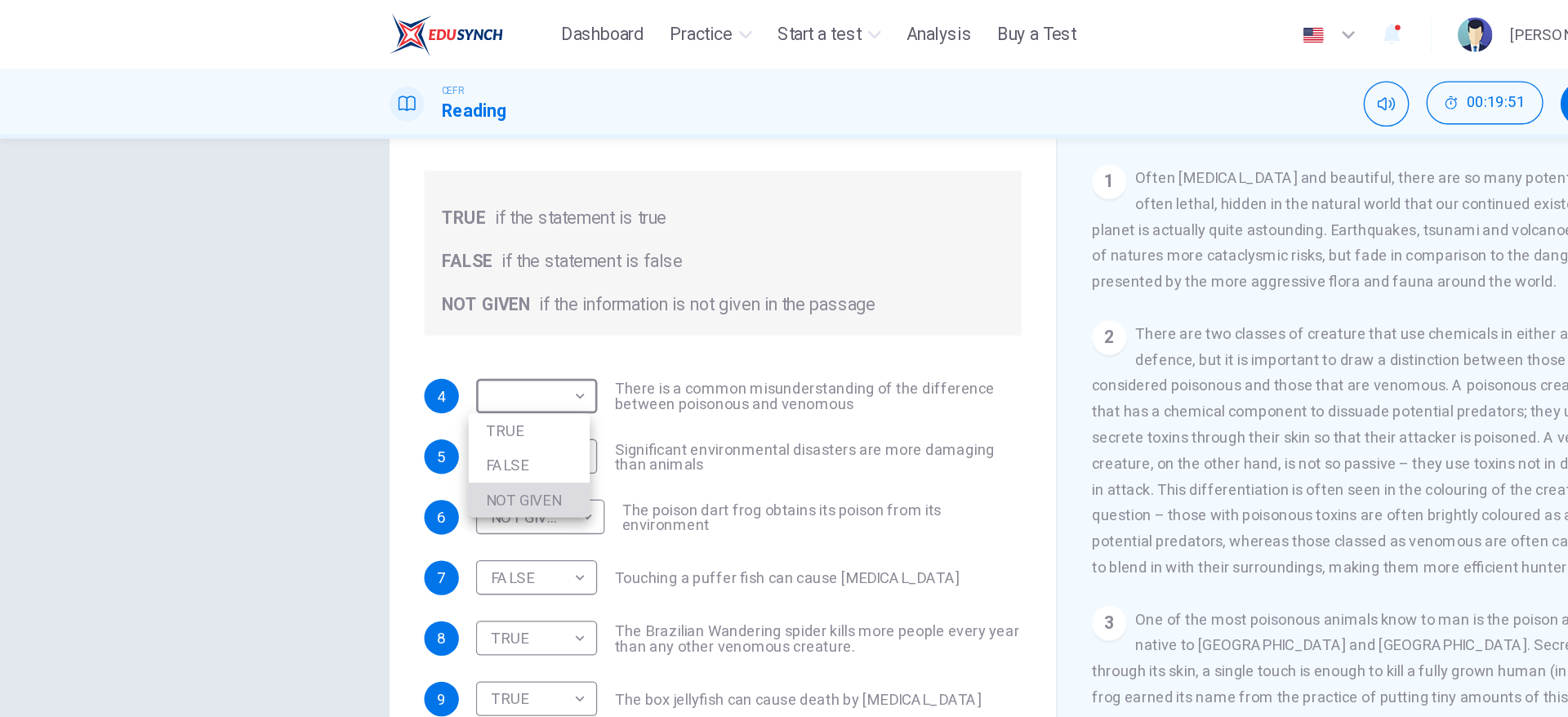
click at [424, 378] on li "NOT GIVEN" at bounding box center [399, 377] width 92 height 26
type input "*********"
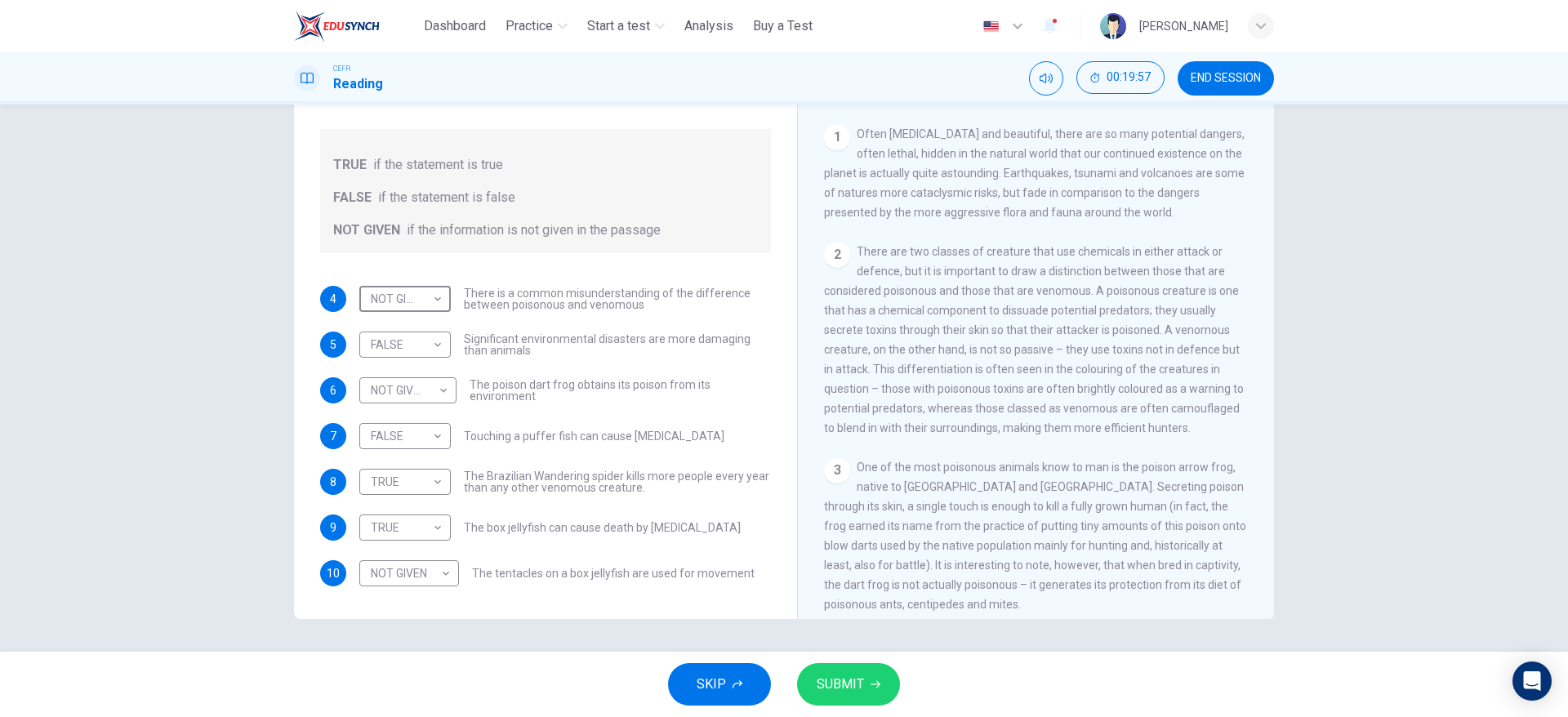
click at [874, 689] on button "SUBMIT" at bounding box center [848, 683] width 103 height 43
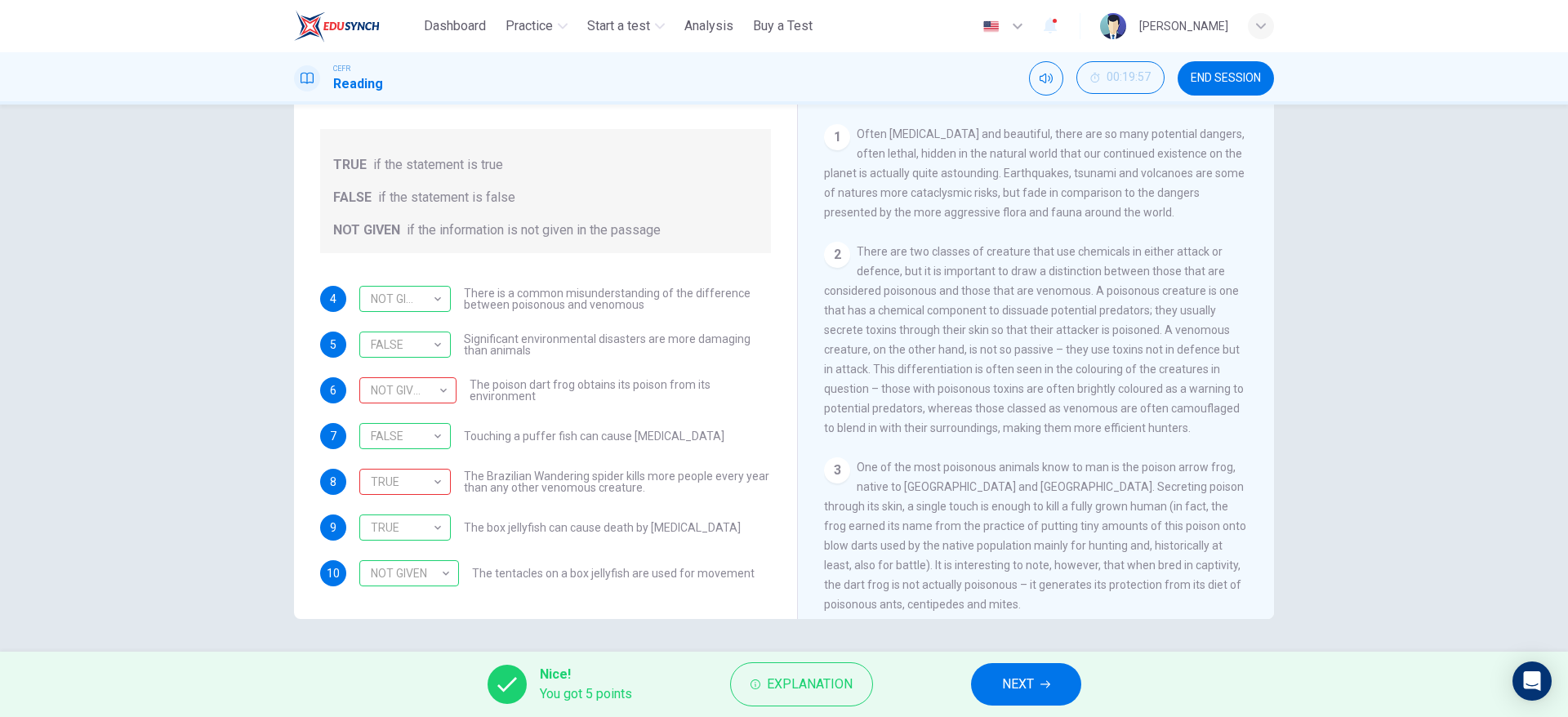
click at [1022, 682] on span "NEXT" at bounding box center [1018, 683] width 32 height 23
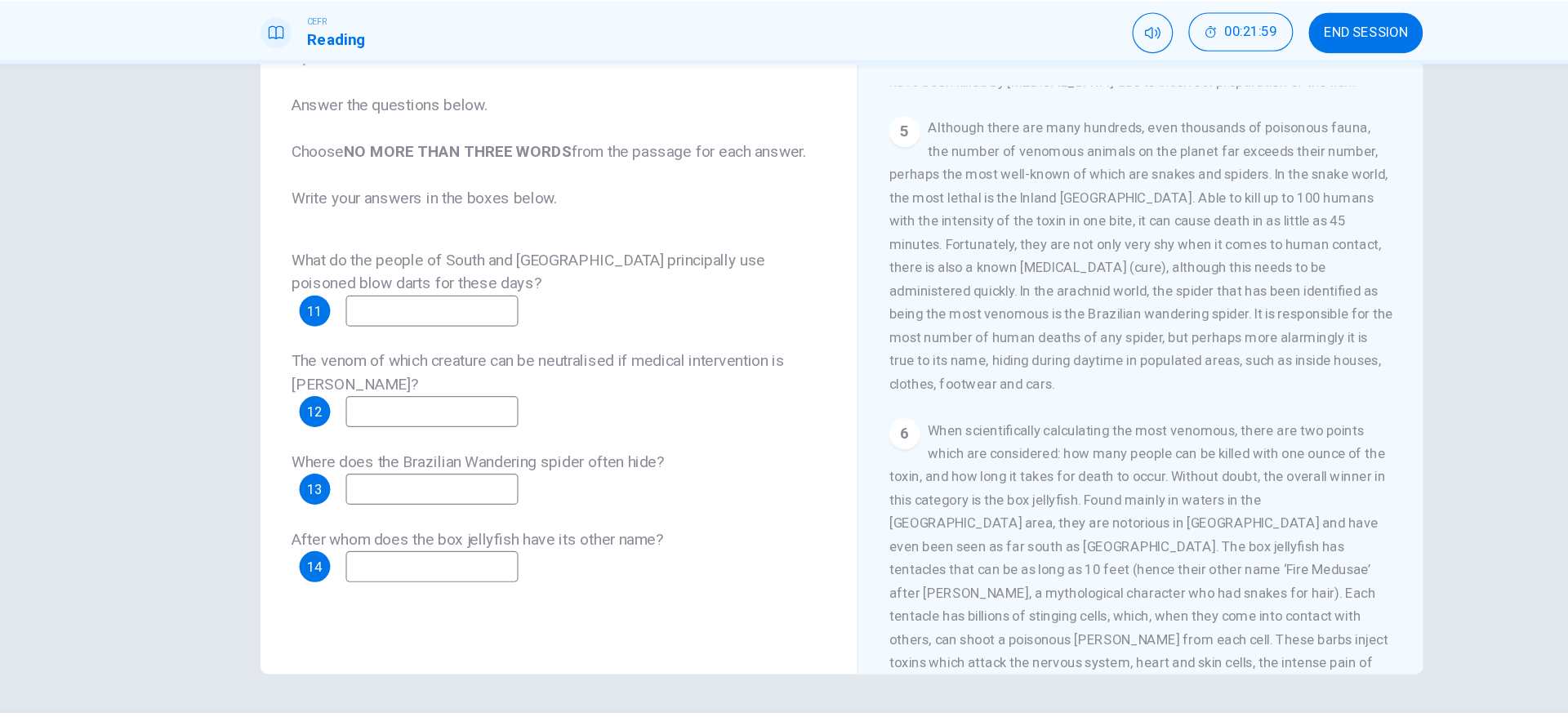
scroll to position [996, 0]
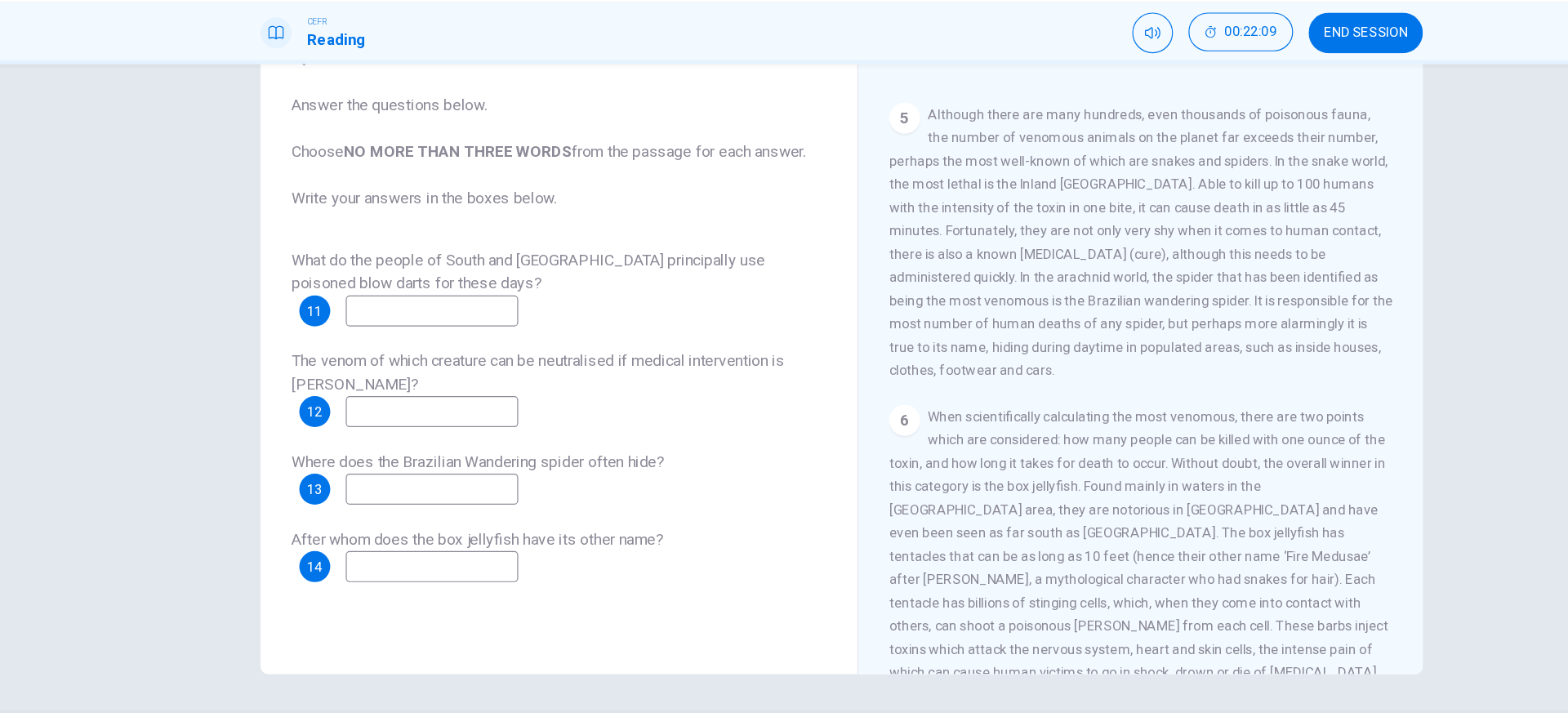
click at [459, 532] on input at bounding box center [439, 528] width 145 height 26
type input "*"
type input "**********"
click at [459, 448] on div "Where does the Brazilian Wandering spider often hide? 13" at bounding box center [546, 453] width 451 height 45
click at [460, 459] on input at bounding box center [439, 463] width 145 height 26
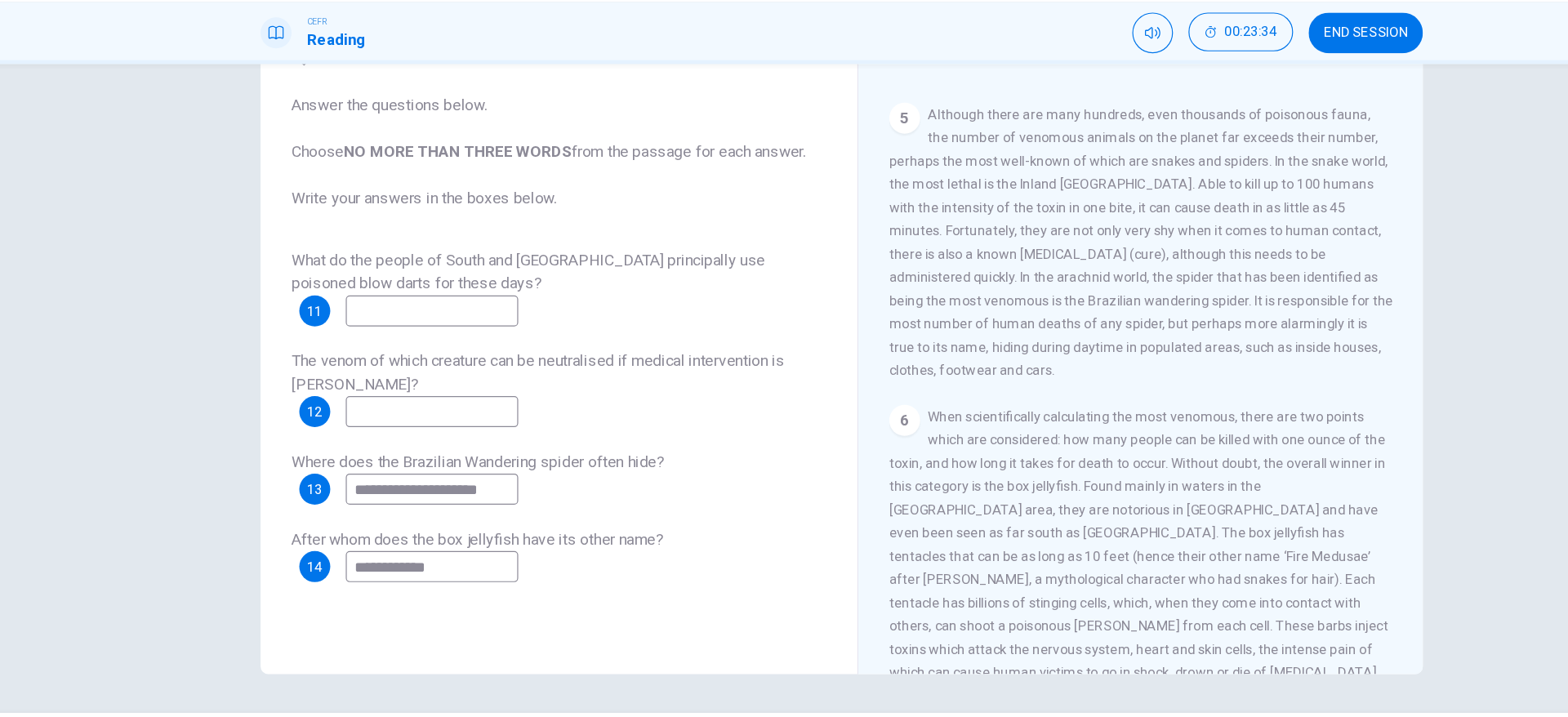
type input "**********"
click at [478, 407] on input at bounding box center [439, 398] width 145 height 26
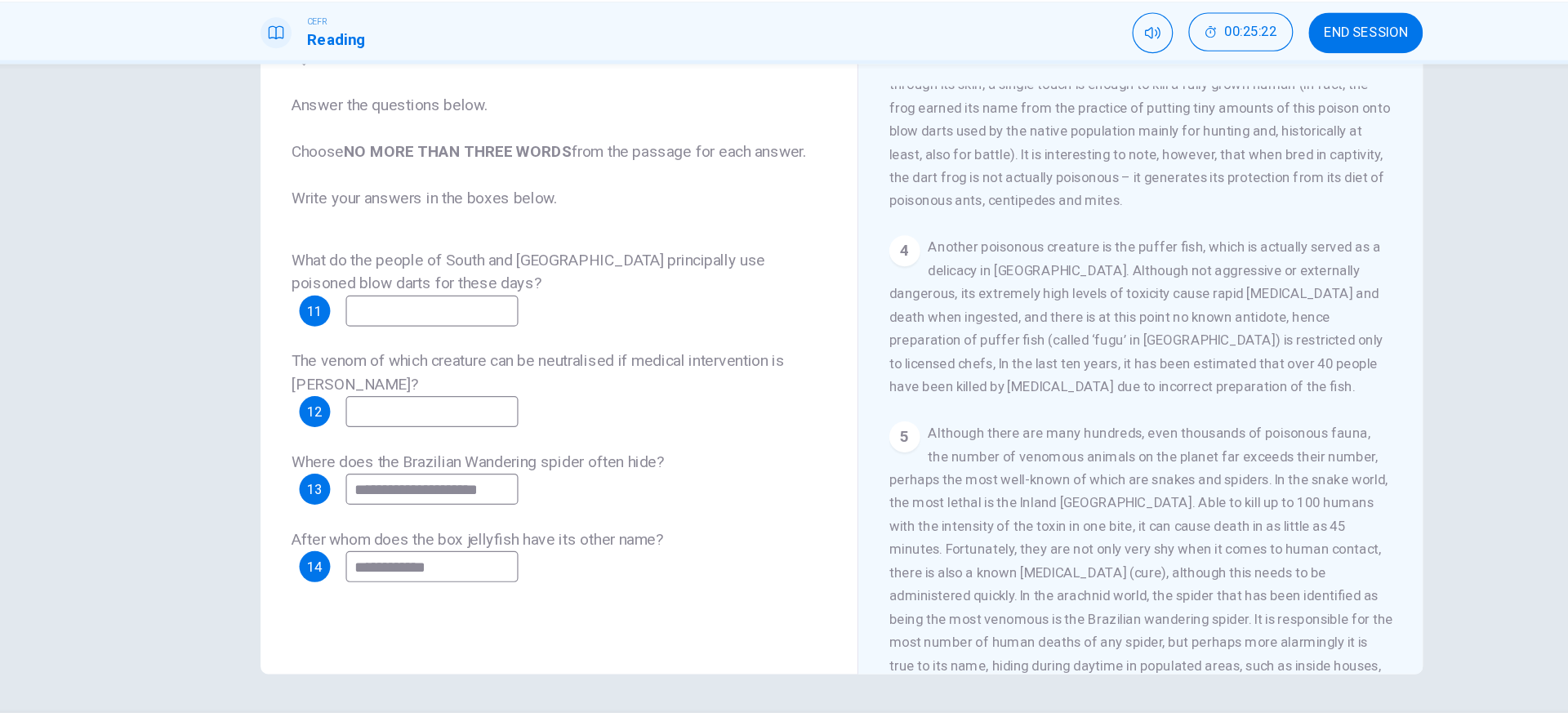
scroll to position [730, 0]
type input "*********"
click at [511, 313] on input at bounding box center [439, 312] width 145 height 26
click at [511, 312] on input at bounding box center [439, 312] width 145 height 26
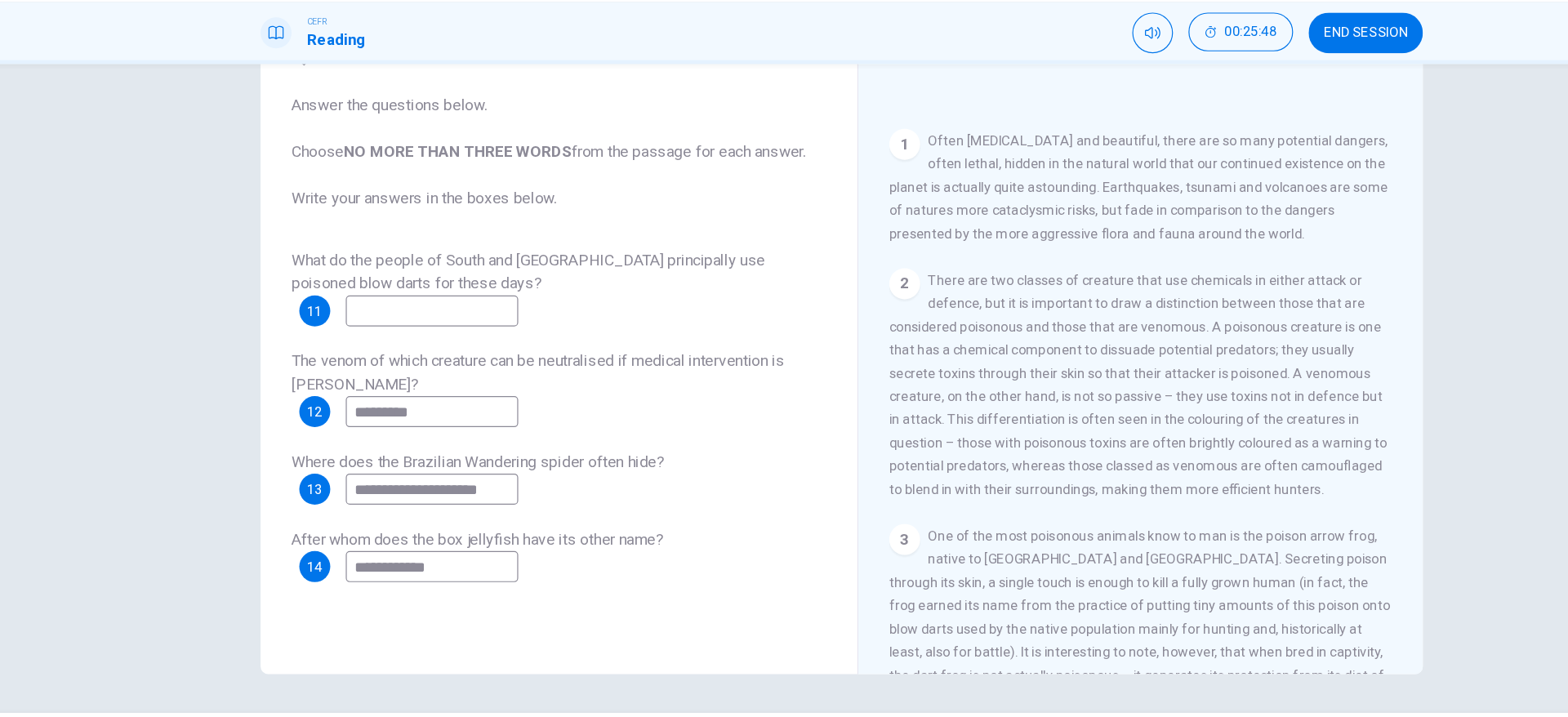
scroll to position [294, 0]
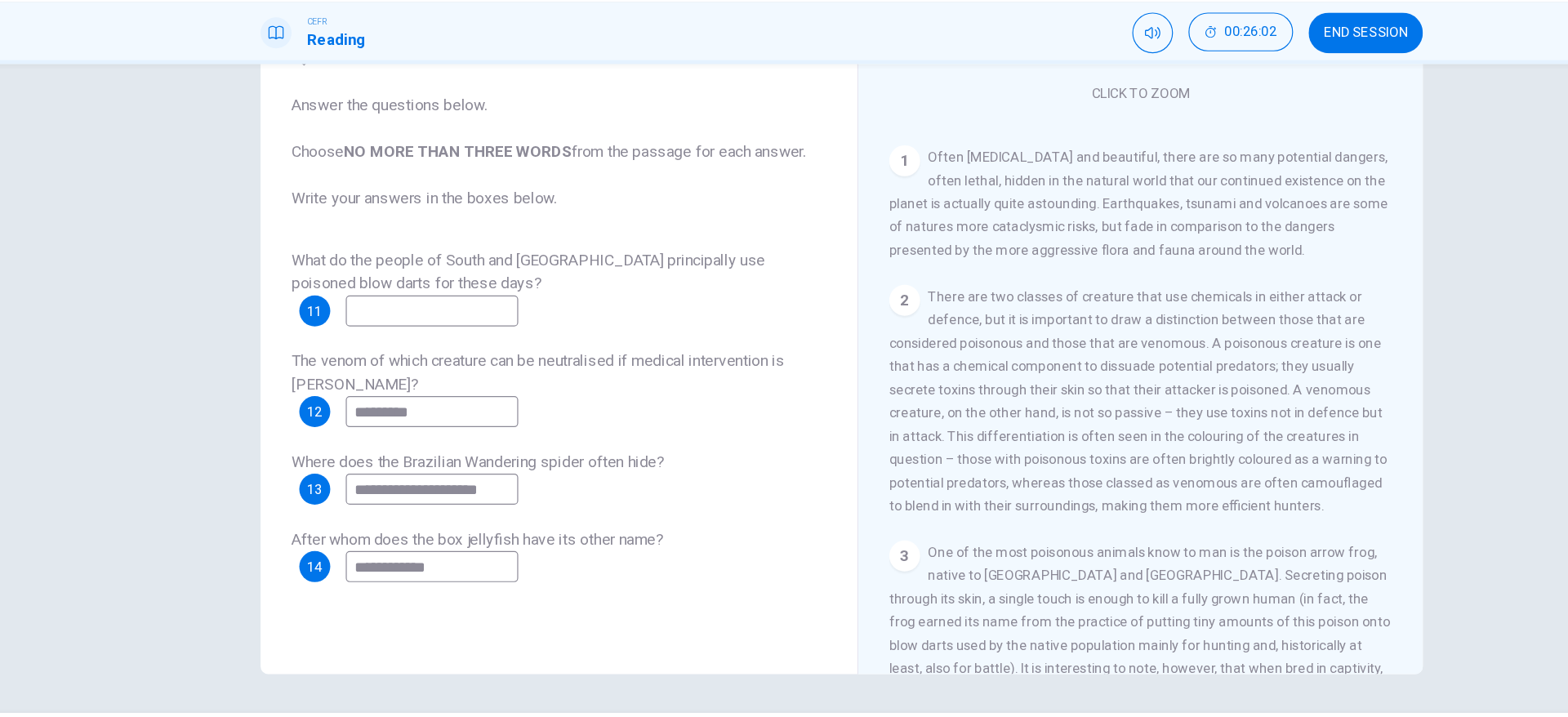
click at [1280, 322] on div "**********" at bounding box center [784, 335] width 1032 height 567
click at [1281, 319] on div "**********" at bounding box center [784, 335] width 1032 height 567
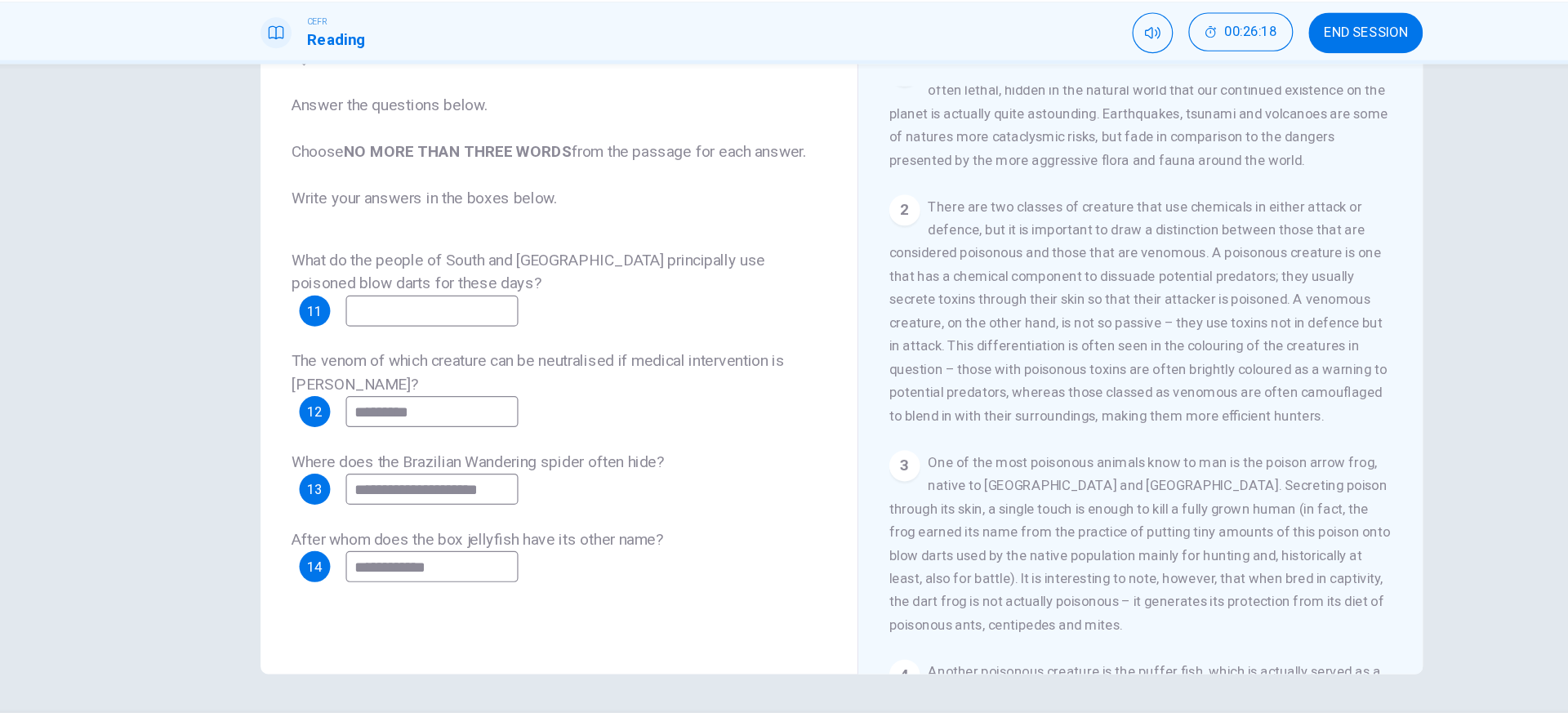
scroll to position [372, 0]
click at [412, 312] on input at bounding box center [439, 312] width 145 height 26
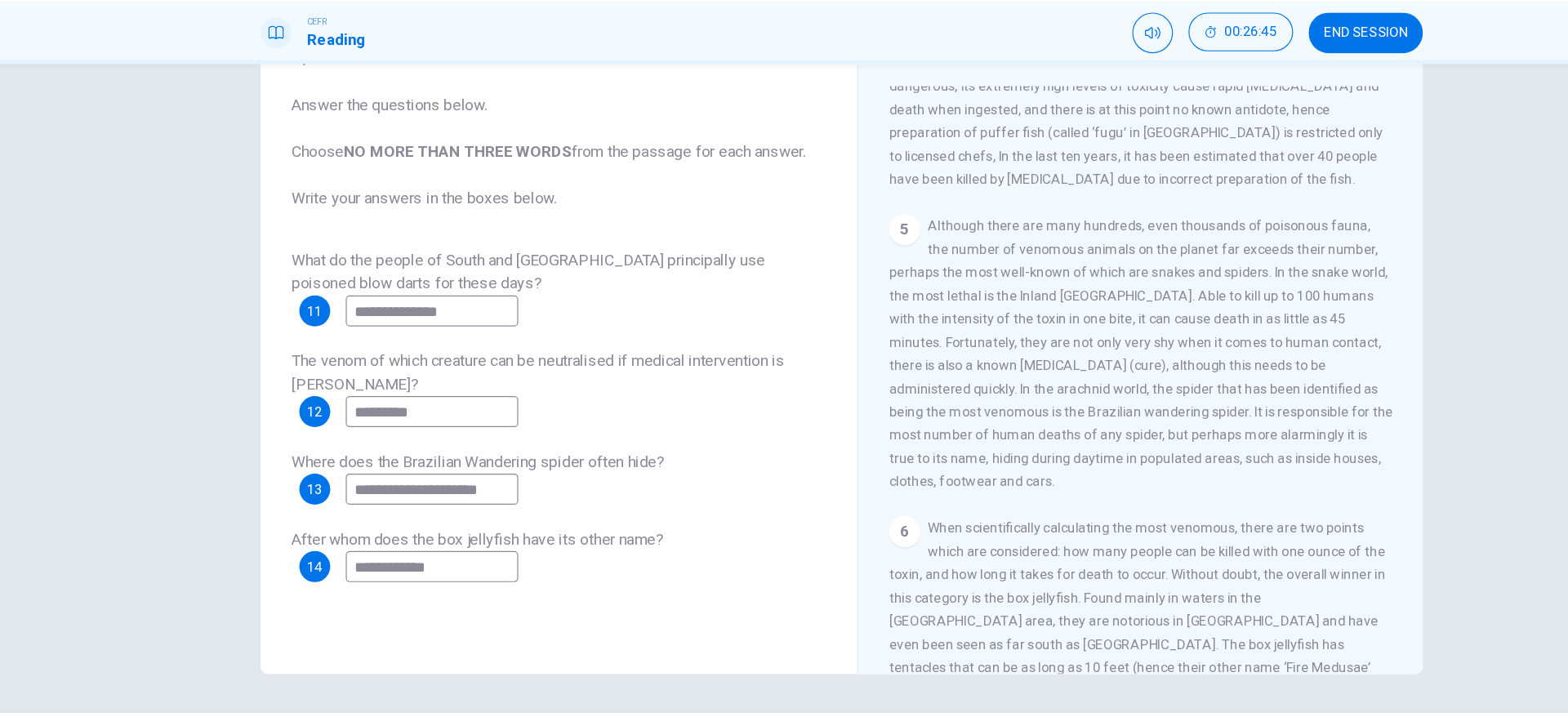
scroll to position [951, 0]
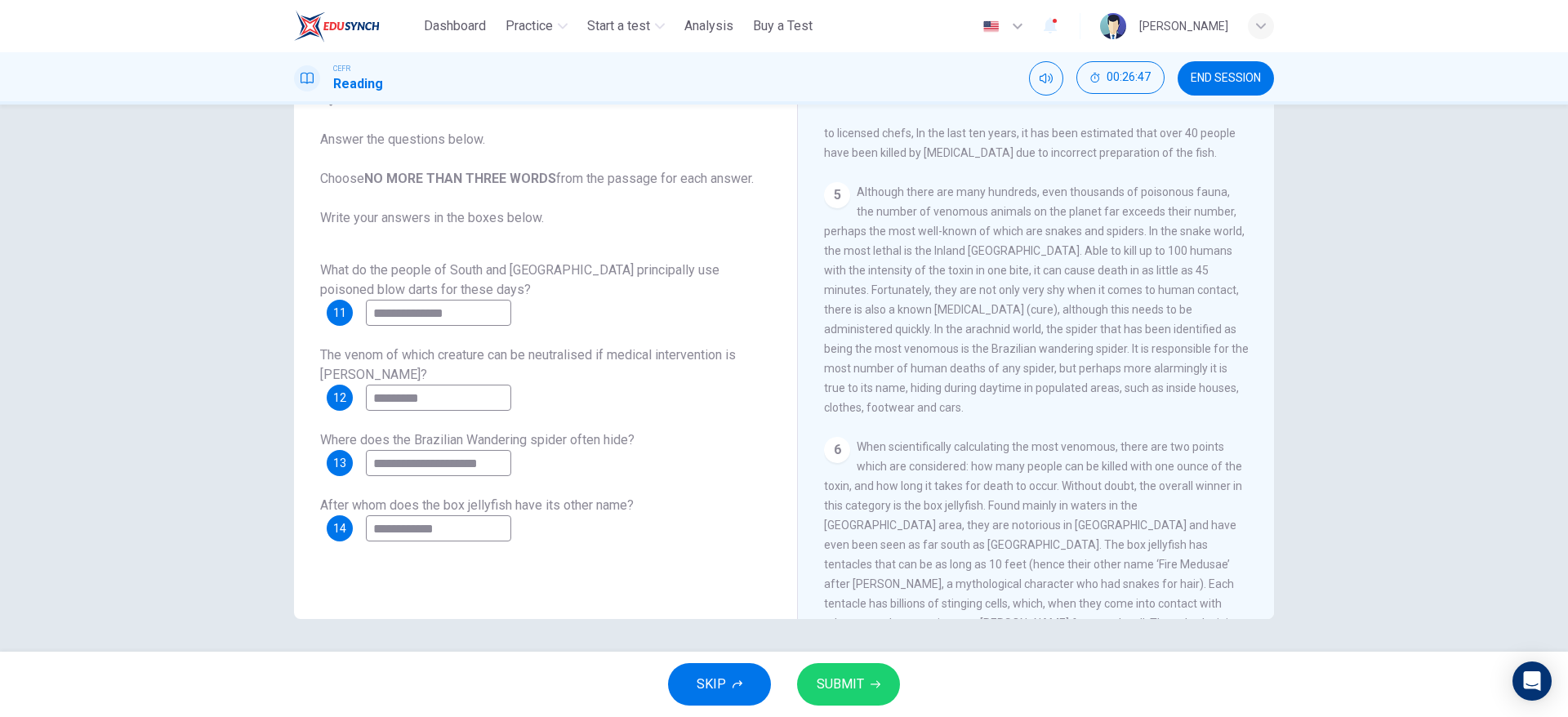
type input "**********"
click at [842, 700] on button "SUBMIT" at bounding box center [848, 683] width 103 height 43
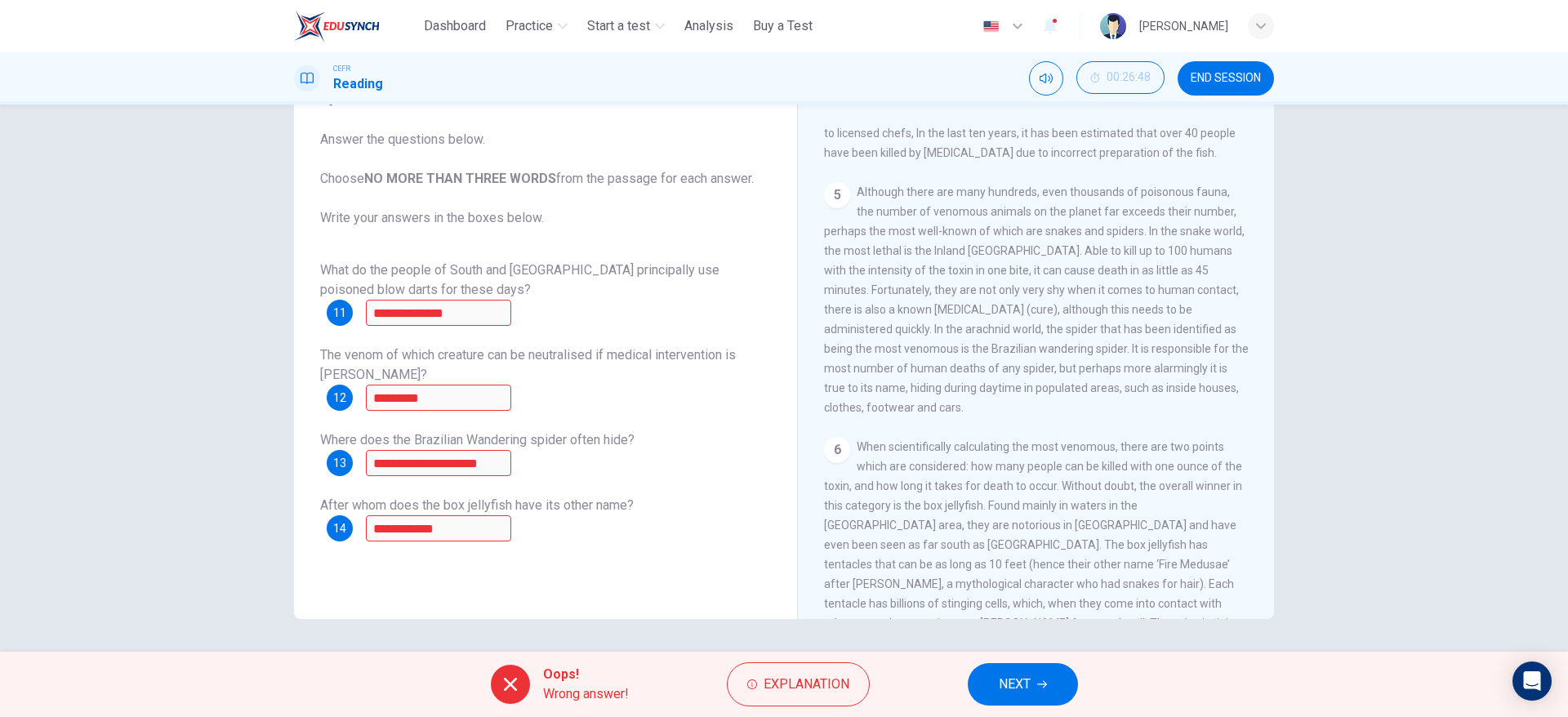
scroll to position [1088, 0]
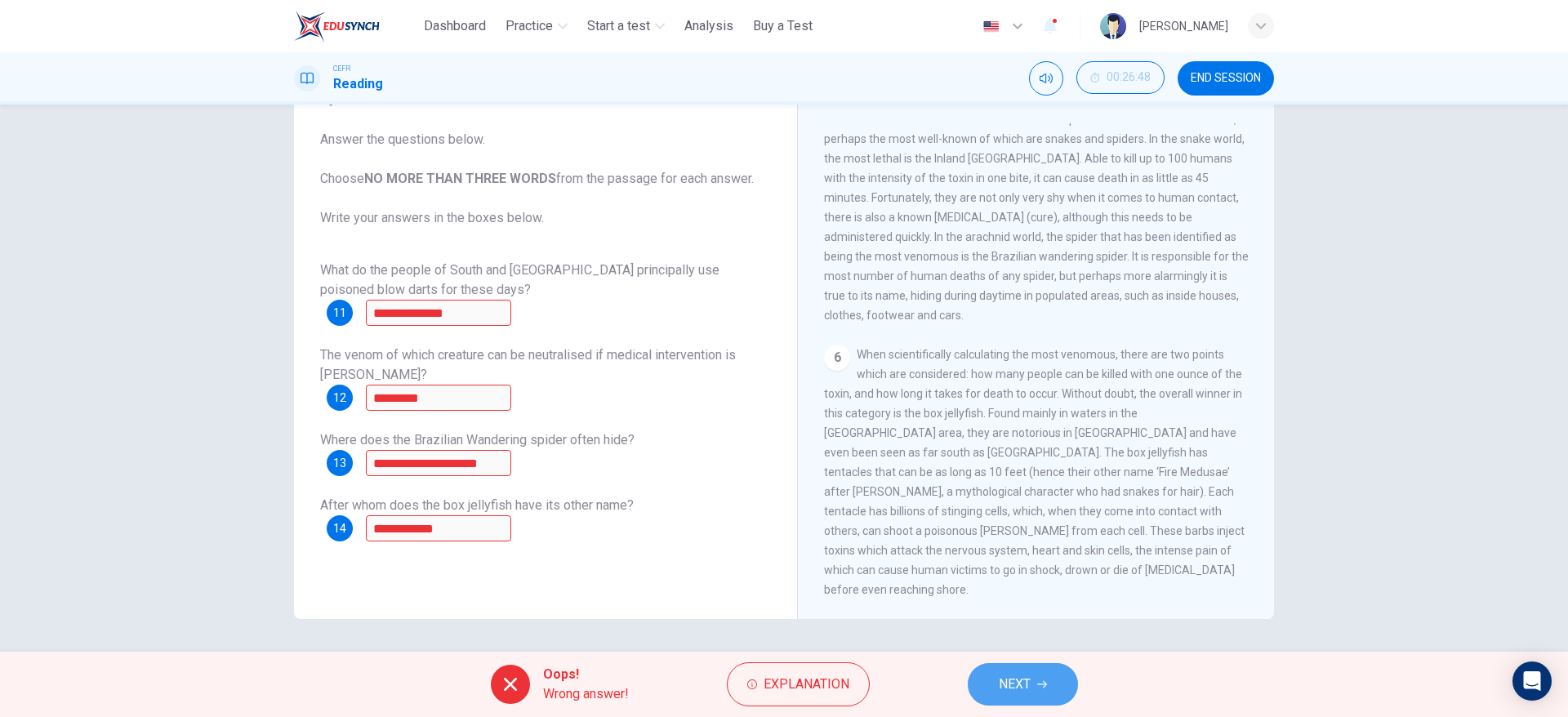
click at [983, 687] on button "NEXT" at bounding box center [1022, 683] width 110 height 43
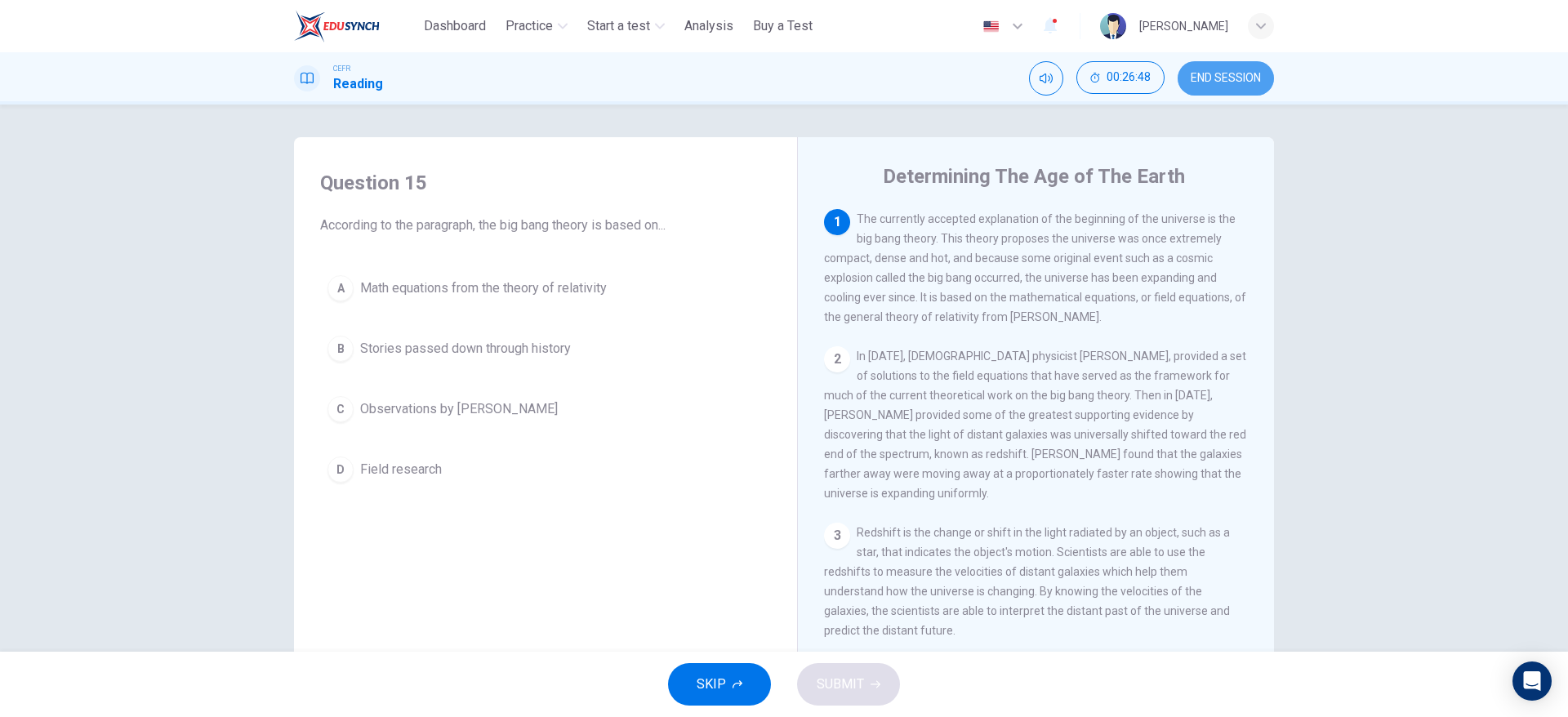
click at [1255, 72] on span "END SESSION" at bounding box center [1226, 78] width 70 height 13
